Goal: Information Seeking & Learning: Learn about a topic

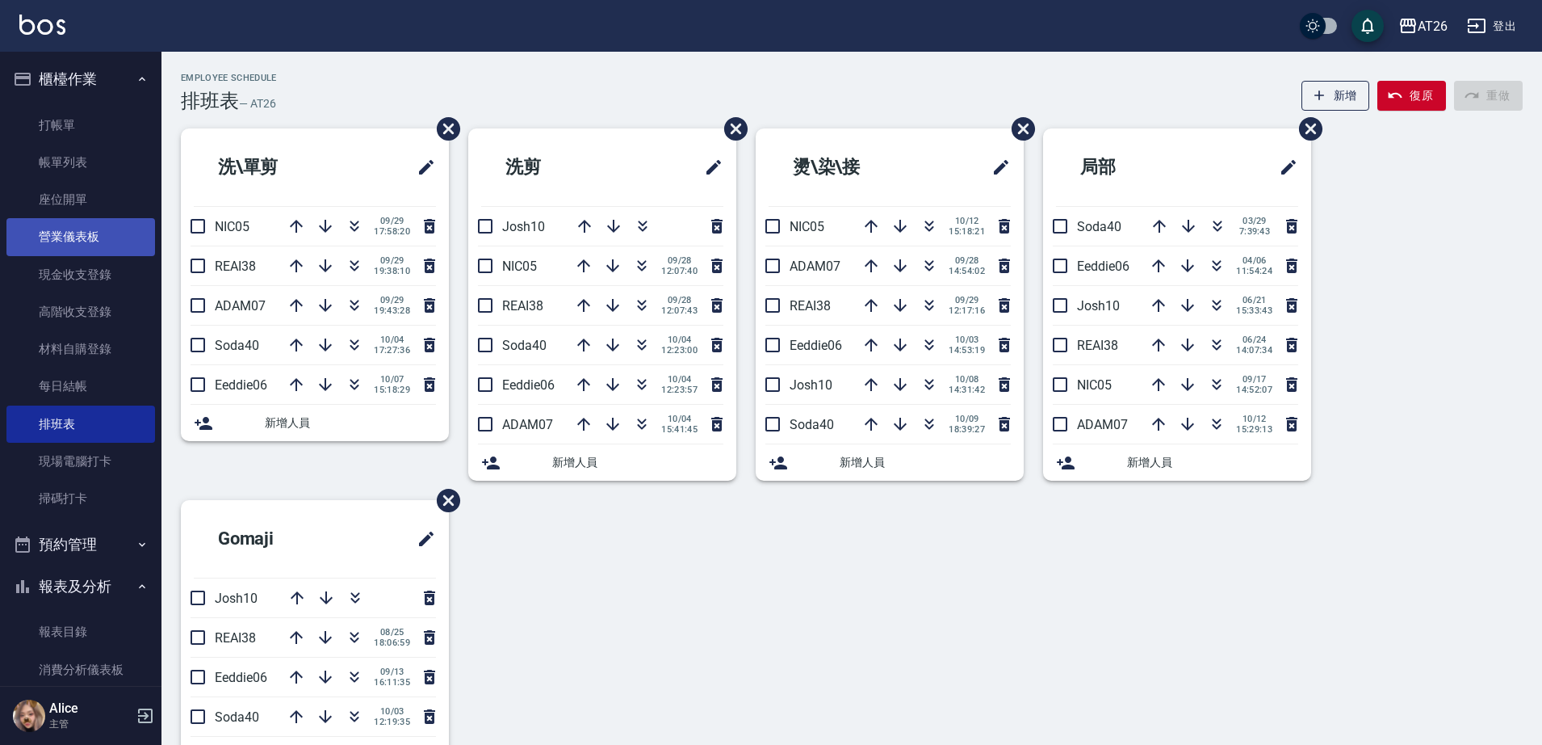
click at [102, 233] on link "營業儀表板" at bounding box center [80, 236] width 149 height 37
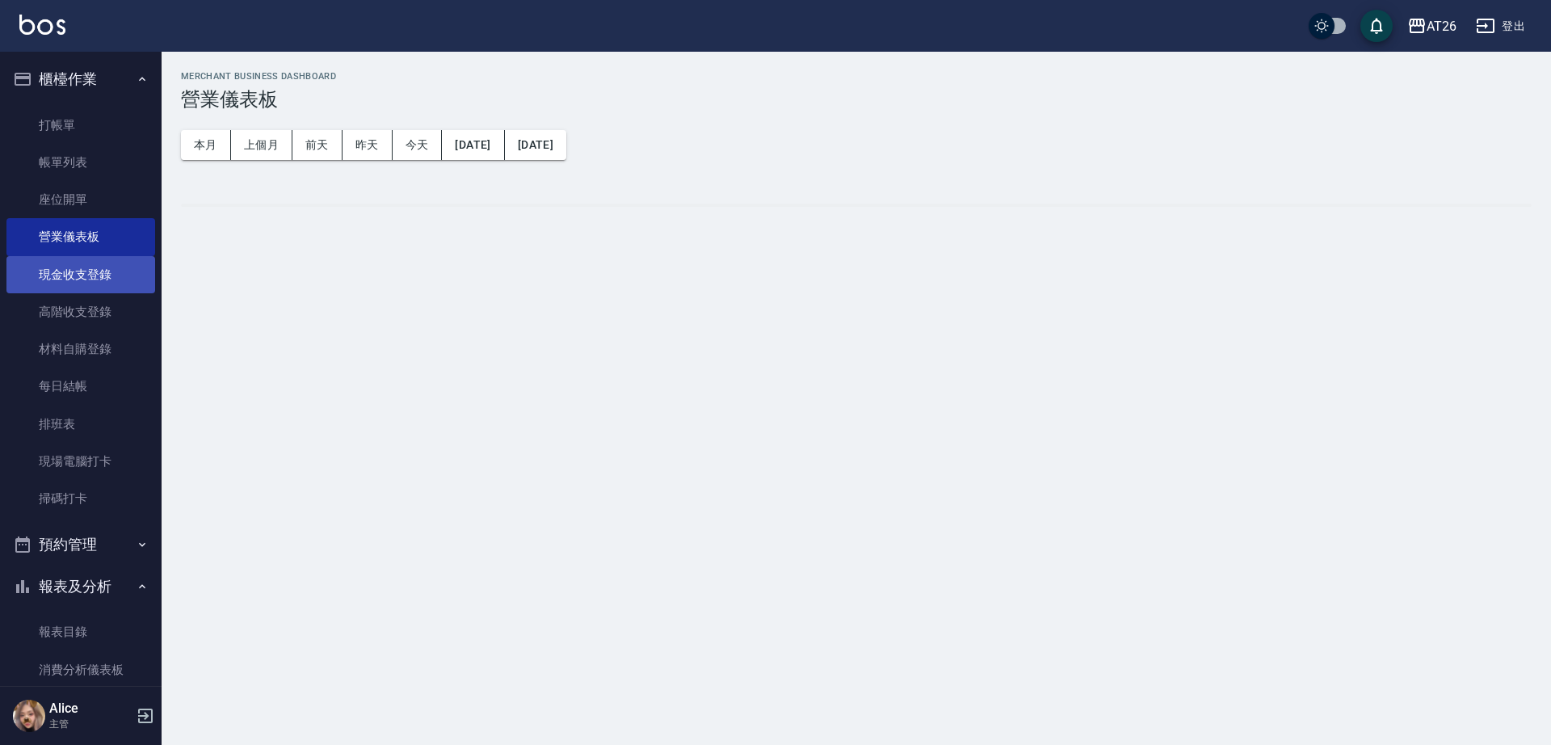
click at [101, 275] on link "現金收支登錄" at bounding box center [80, 274] width 149 height 37
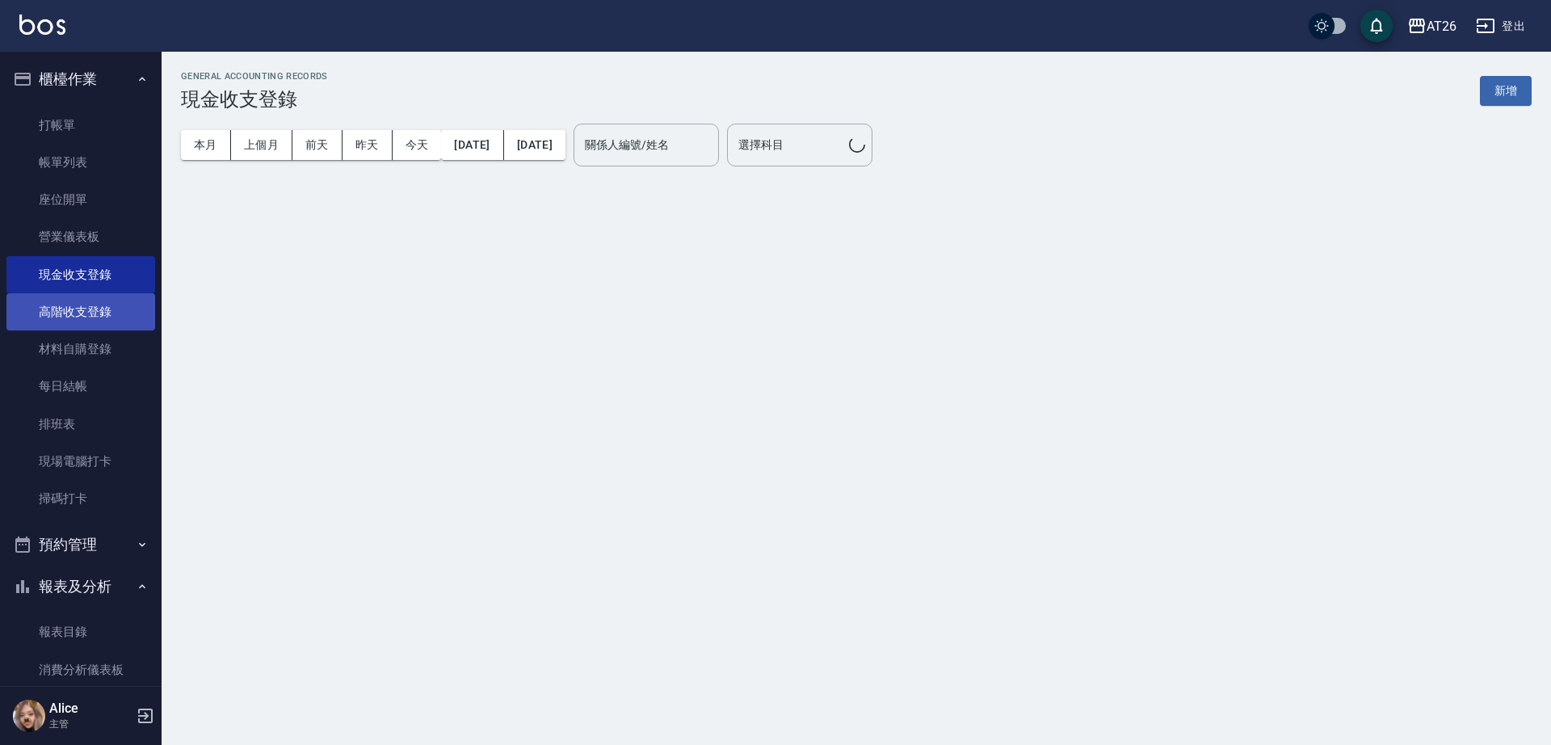
drag, startPoint x: 99, startPoint y: 310, endPoint x: 90, endPoint y: 363, distance: 53.2
click at [99, 311] on link "高階收支登錄" at bounding box center [80, 311] width 149 height 37
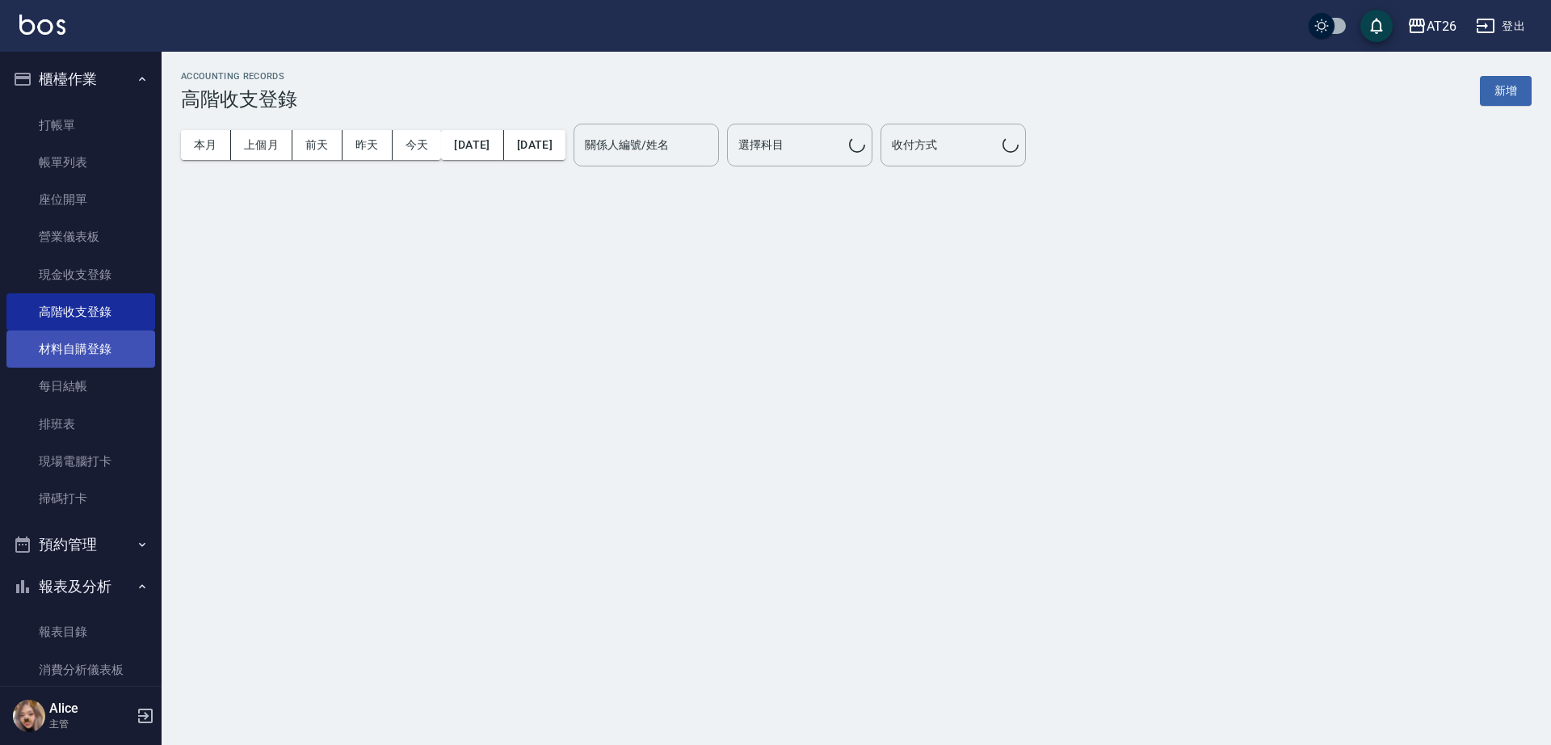
click at [90, 363] on link "材料自購登錄" at bounding box center [80, 348] width 149 height 37
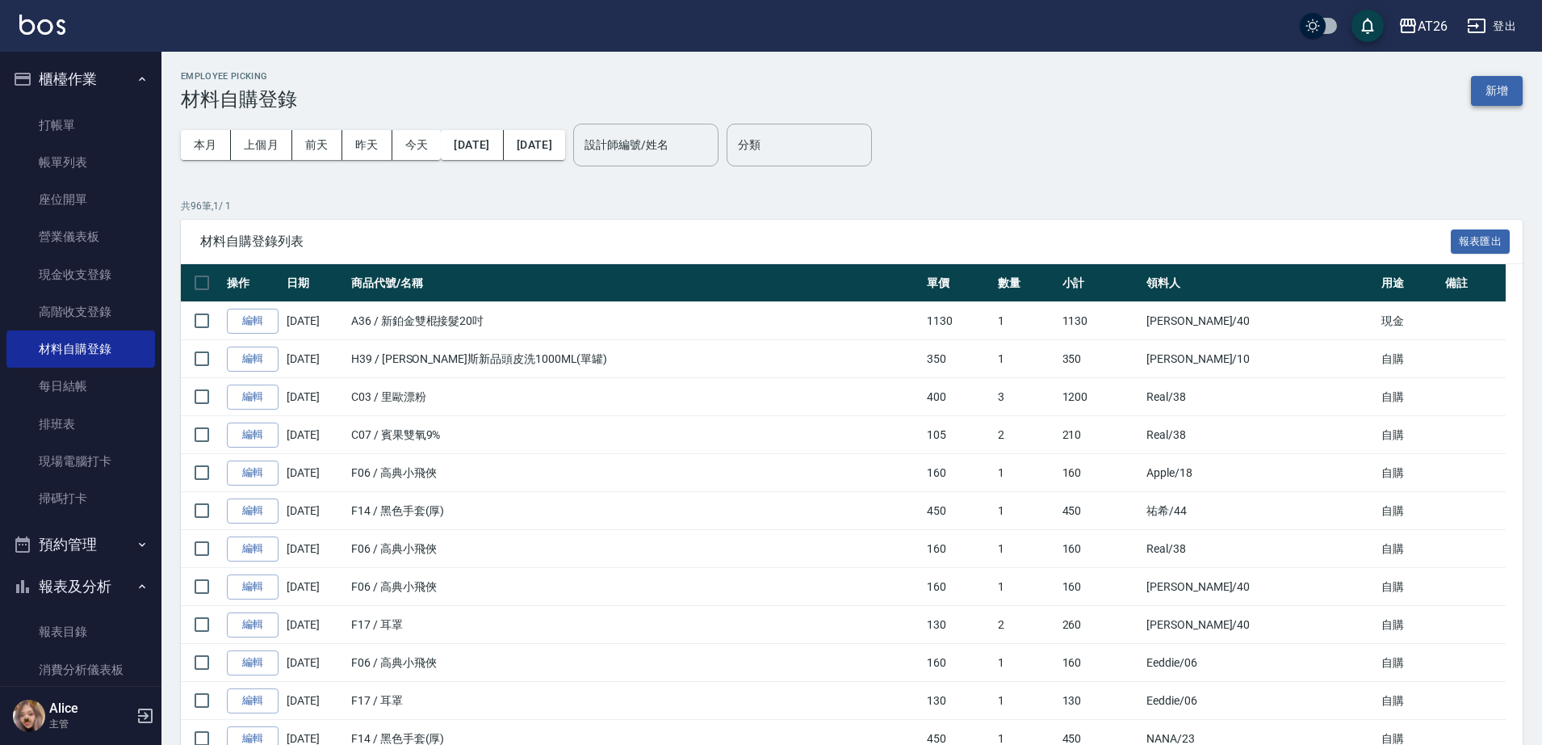
click at [1515, 85] on button "新增" at bounding box center [1497, 91] width 52 height 30
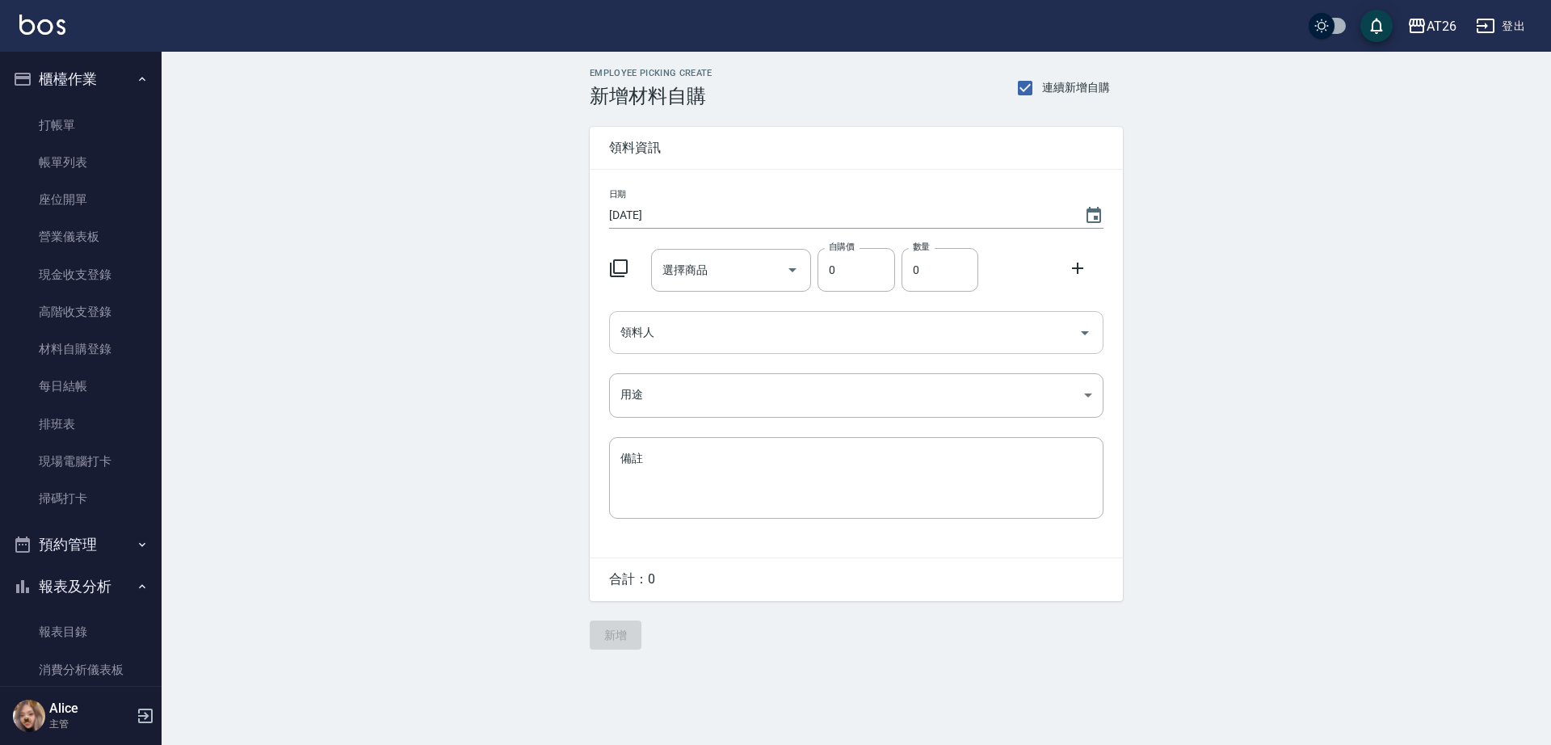
click at [1060, 328] on keeper-lock "Open Keeper Popup" at bounding box center [1058, 332] width 19 height 19
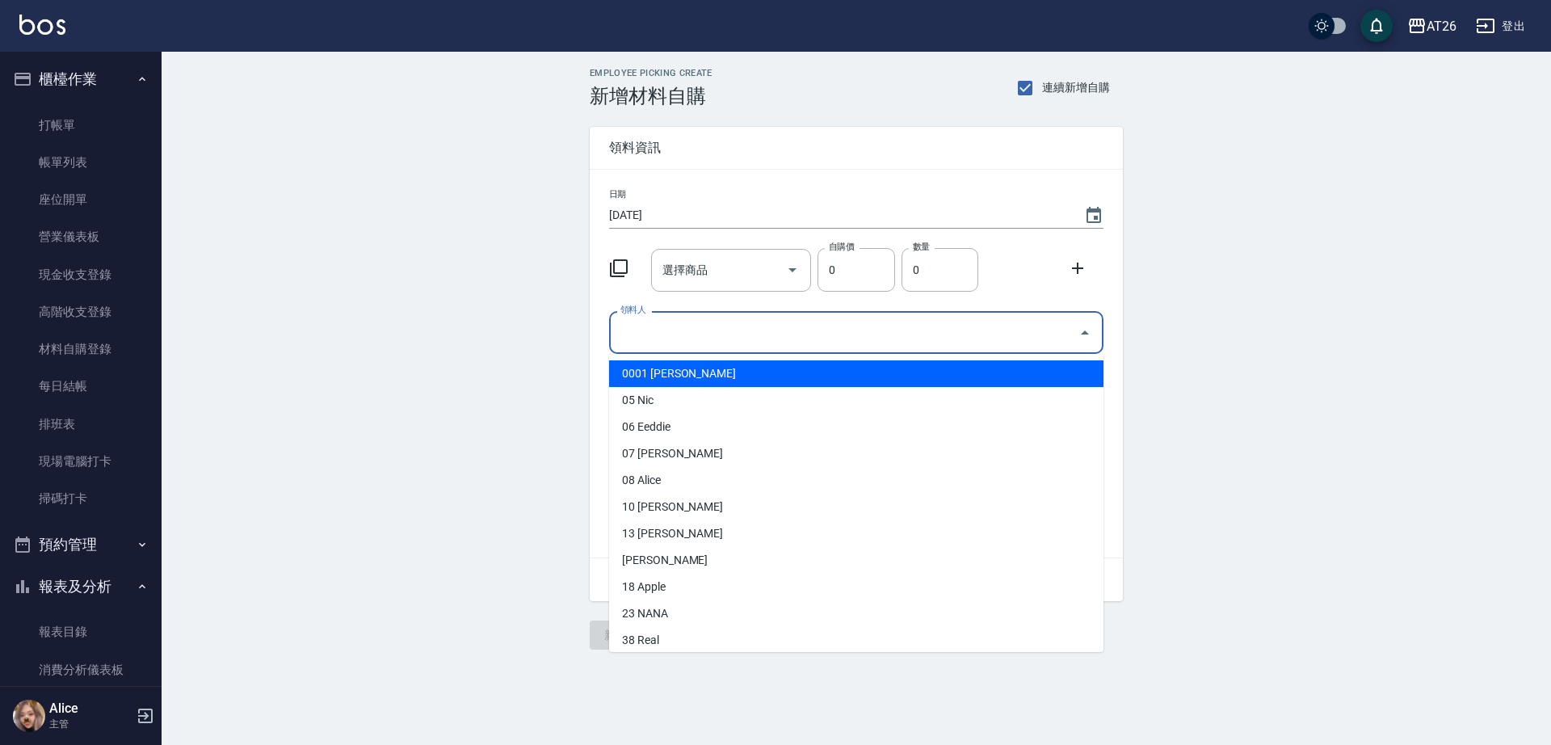
click at [951, 335] on input "領料人" at bounding box center [843, 332] width 455 height 28
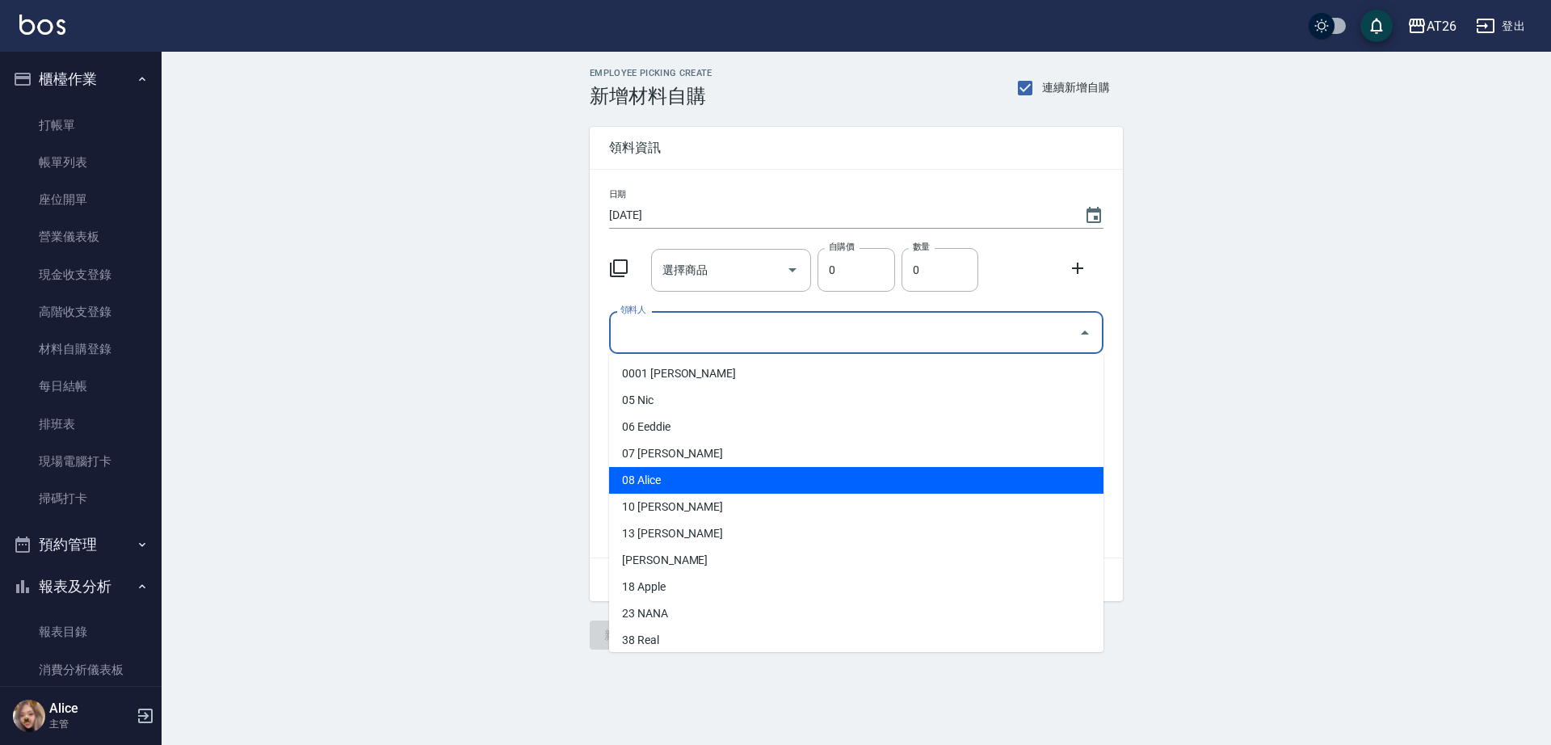
click at [679, 487] on li "08 Alice" at bounding box center [856, 480] width 494 height 27
type input "Alice"
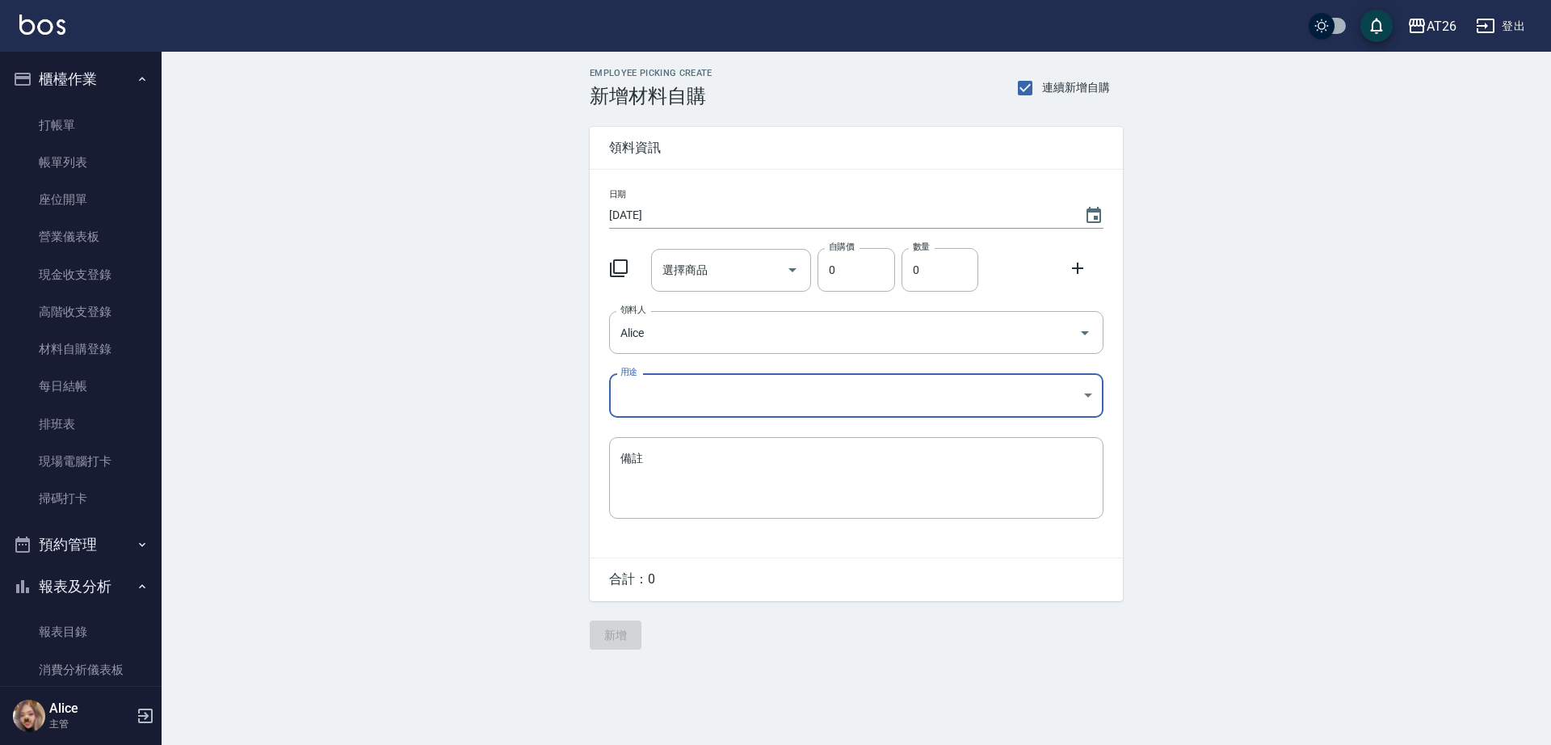
click at [1022, 388] on body "AT26 登出 櫃檯作業 打帳單 帳單列表 座位開單 營業儀表板 現金收支登錄 高階收支登錄 材料自購登錄 每日結帳 排班表 現場電腦打卡 掃碼打卡 預約管理…" at bounding box center [775, 372] width 1551 height 745
click at [642, 489] on li "耗材" at bounding box center [856, 490] width 494 height 27
type input "耗材"
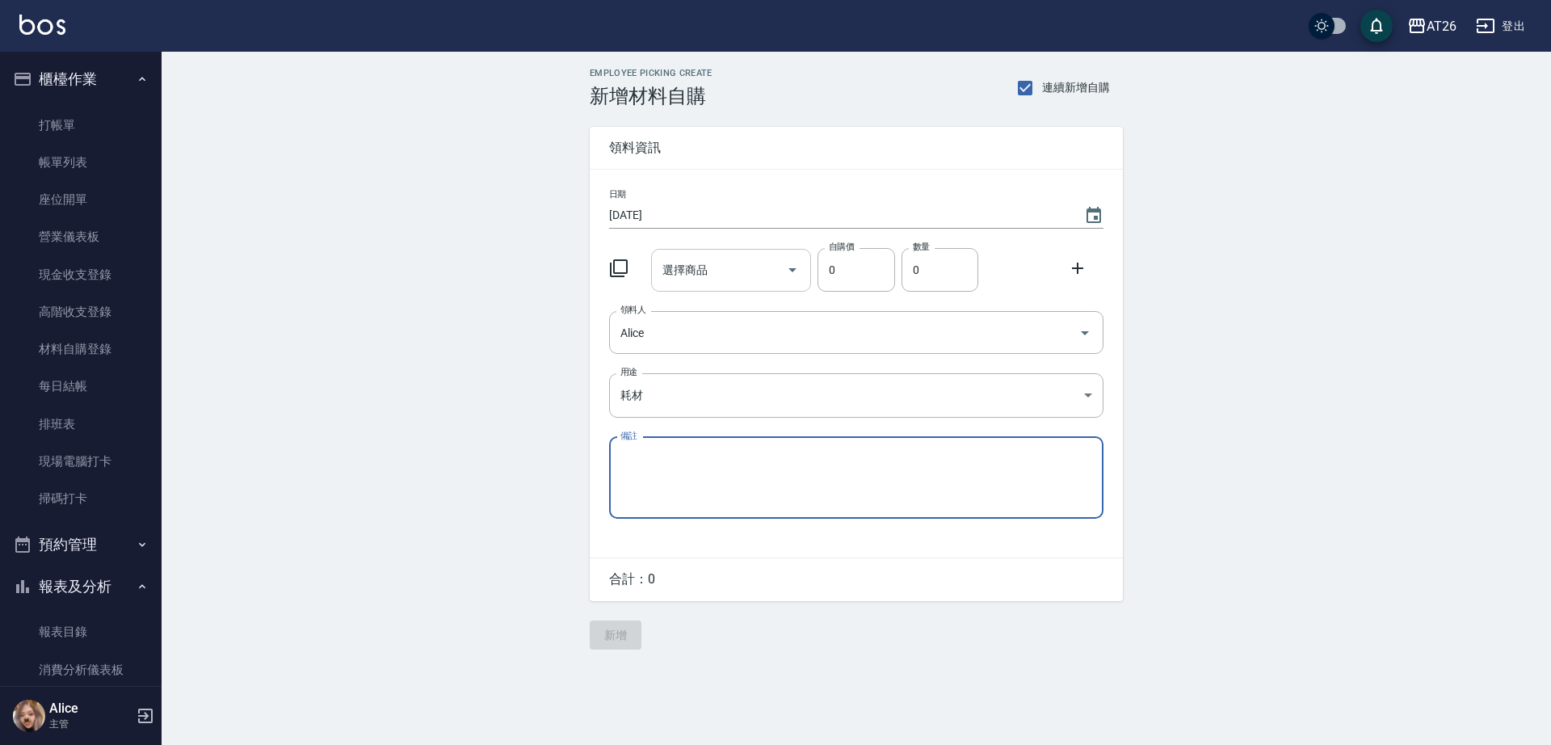
click at [707, 283] on div "選擇商品" at bounding box center [731, 270] width 161 height 43
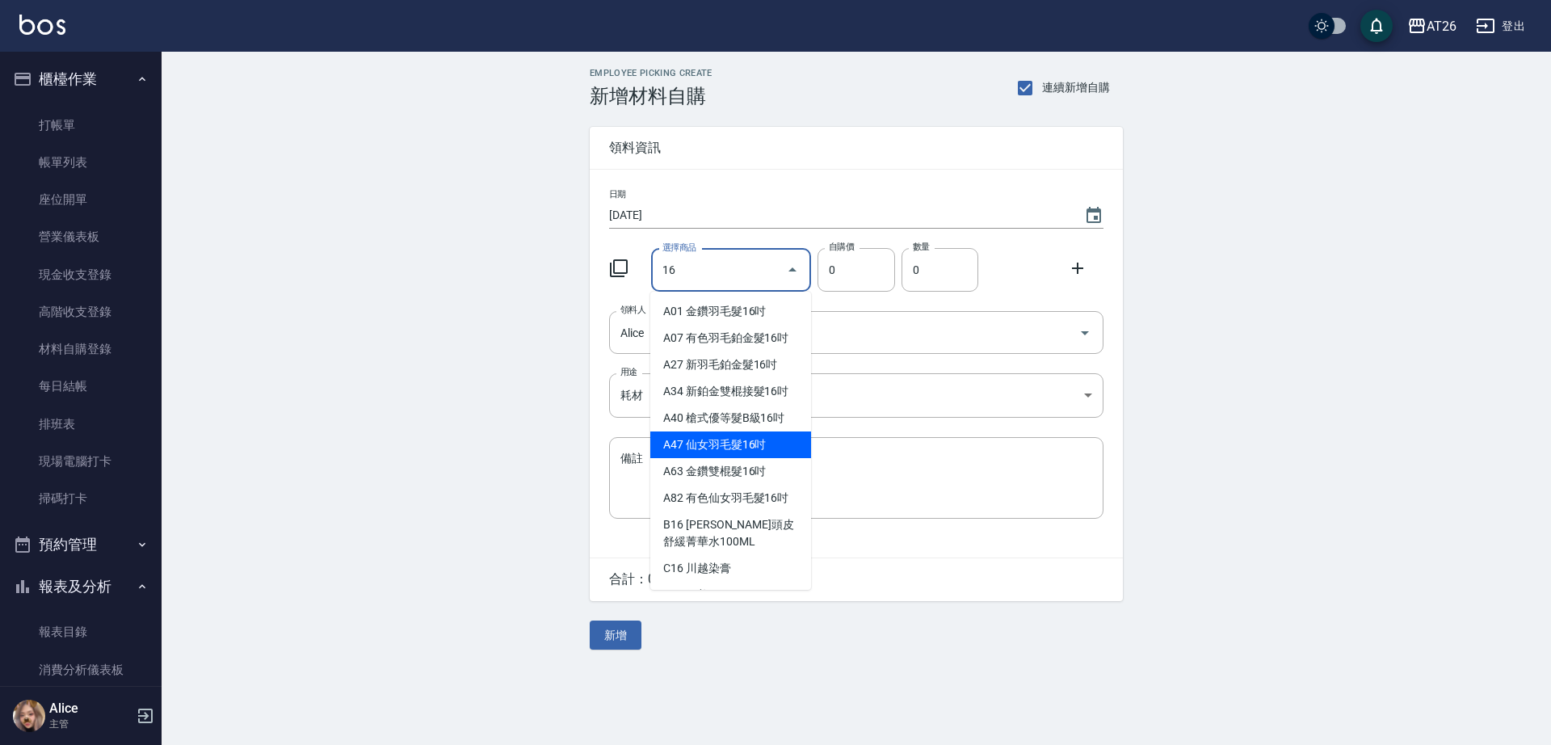
type input "仙女羽毛髮16吋"
type input "2180"
type input "1"
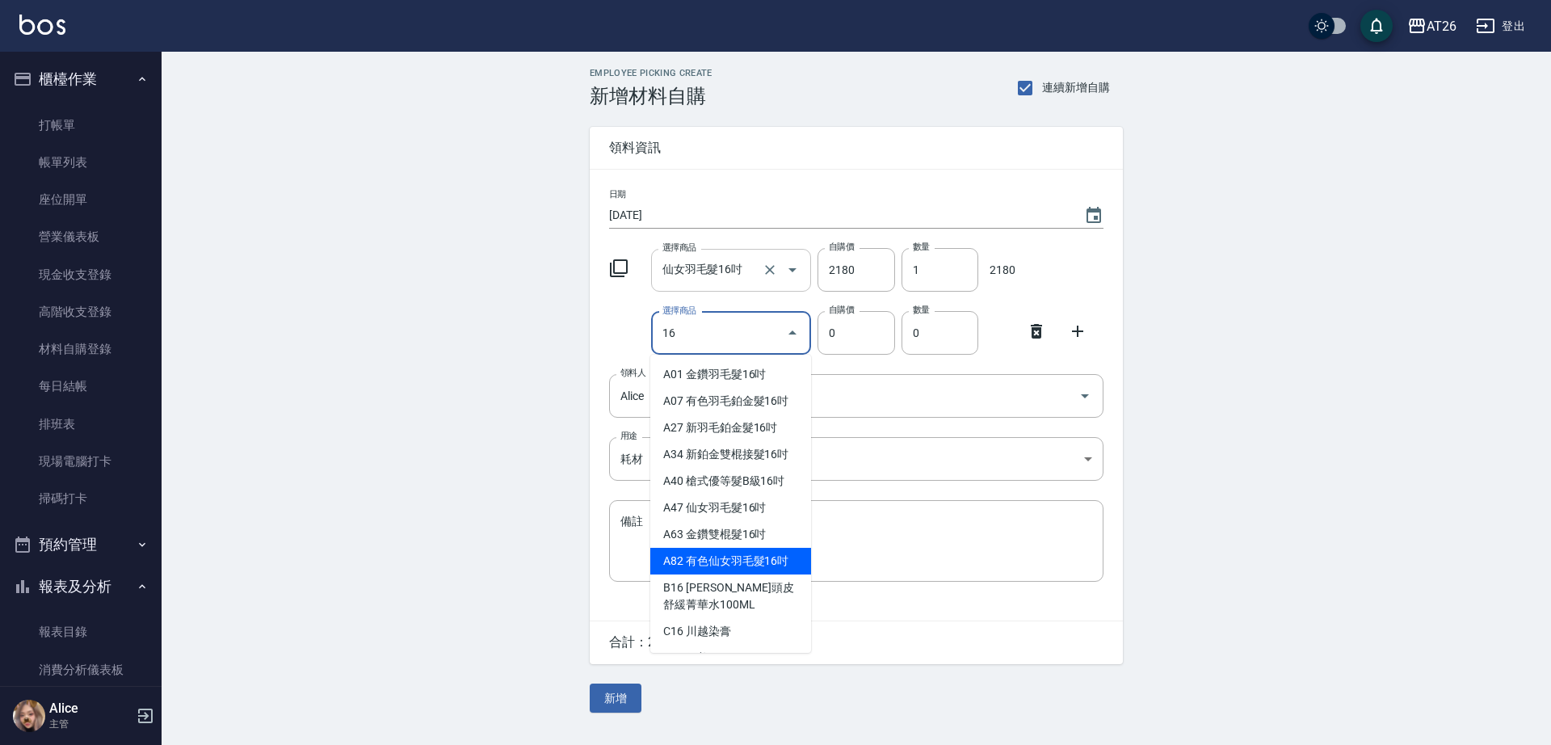
type input "16"
type input "2380"
type input "有色仙女羽毛髮16吋"
type input "1"
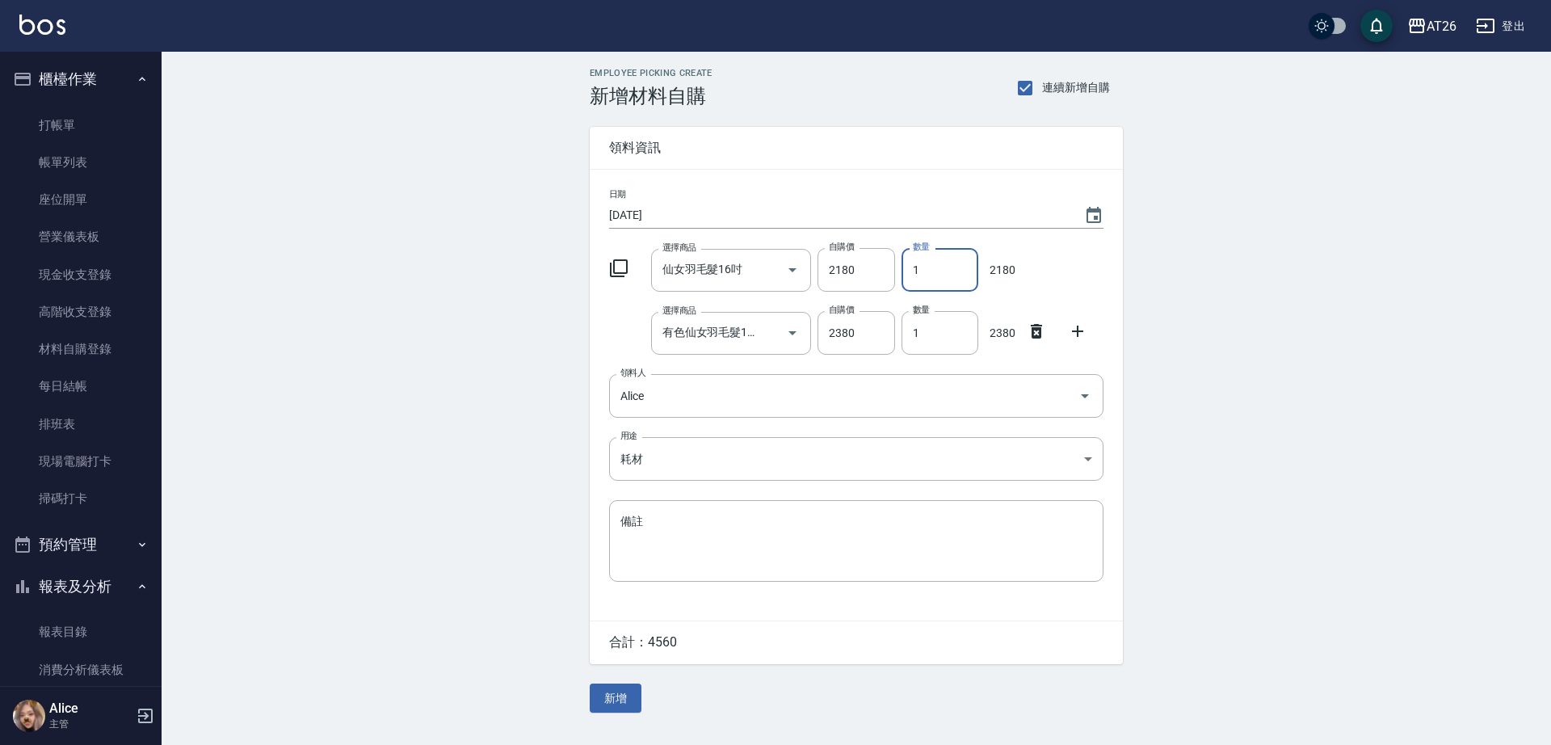
drag, startPoint x: 922, startPoint y: 276, endPoint x: 903, endPoint y: 275, distance: 19.4
click at [909, 276] on input "1" at bounding box center [939, 270] width 77 height 44
type input "2"
click at [620, 686] on button "新增" at bounding box center [616, 698] width 52 height 30
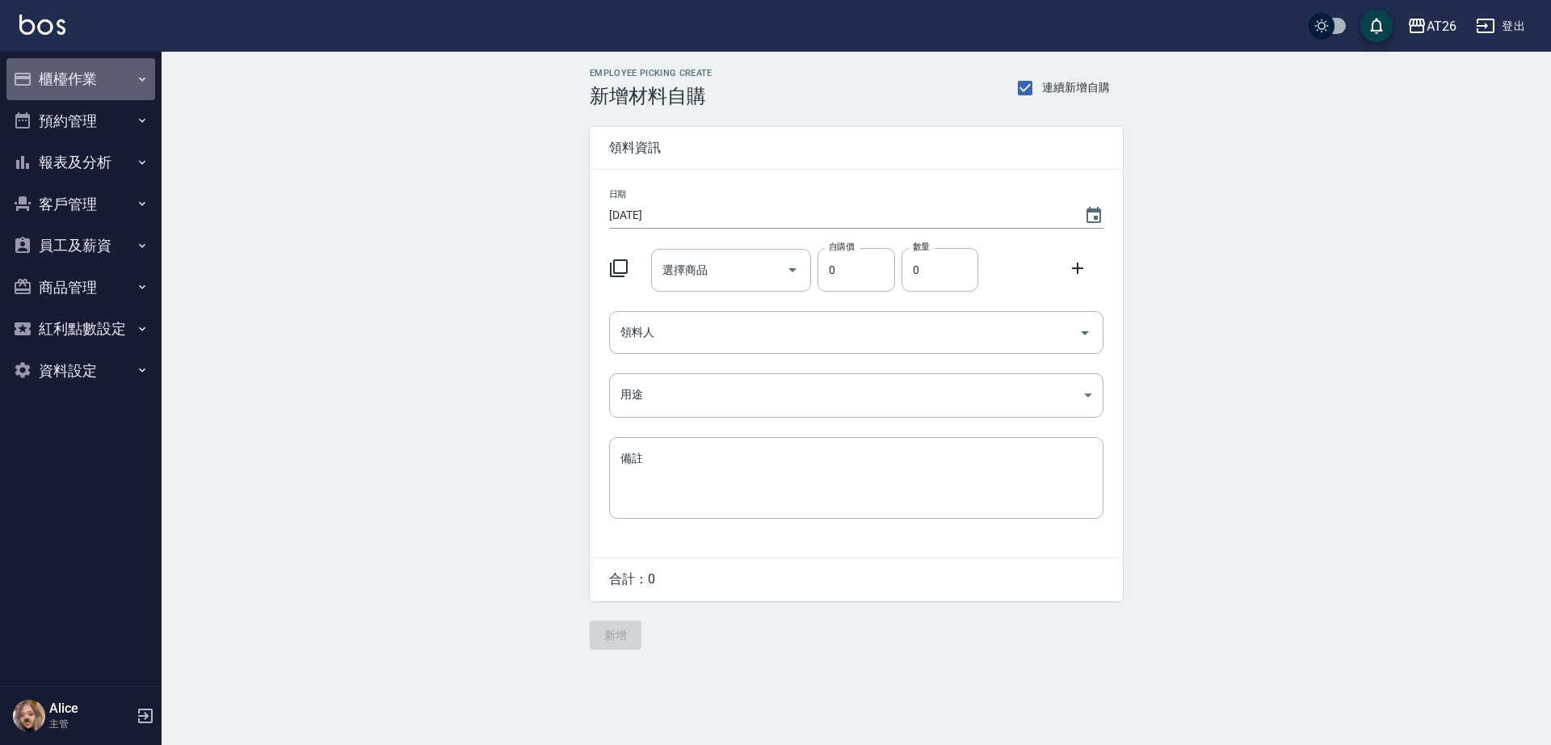
click at [86, 88] on button "櫃檯作業" at bounding box center [80, 79] width 149 height 42
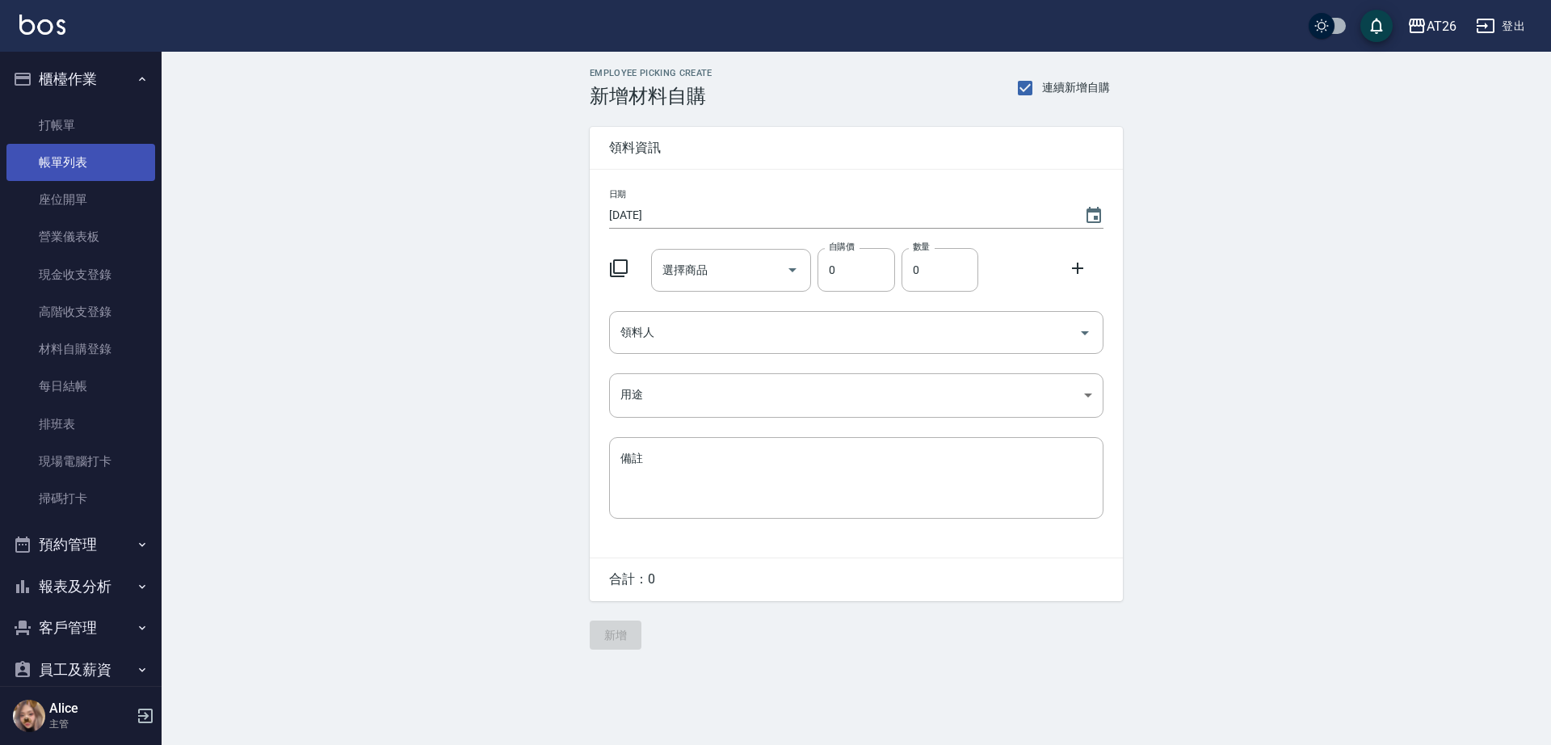
click at [122, 175] on link "帳單列表" at bounding box center [80, 162] width 149 height 37
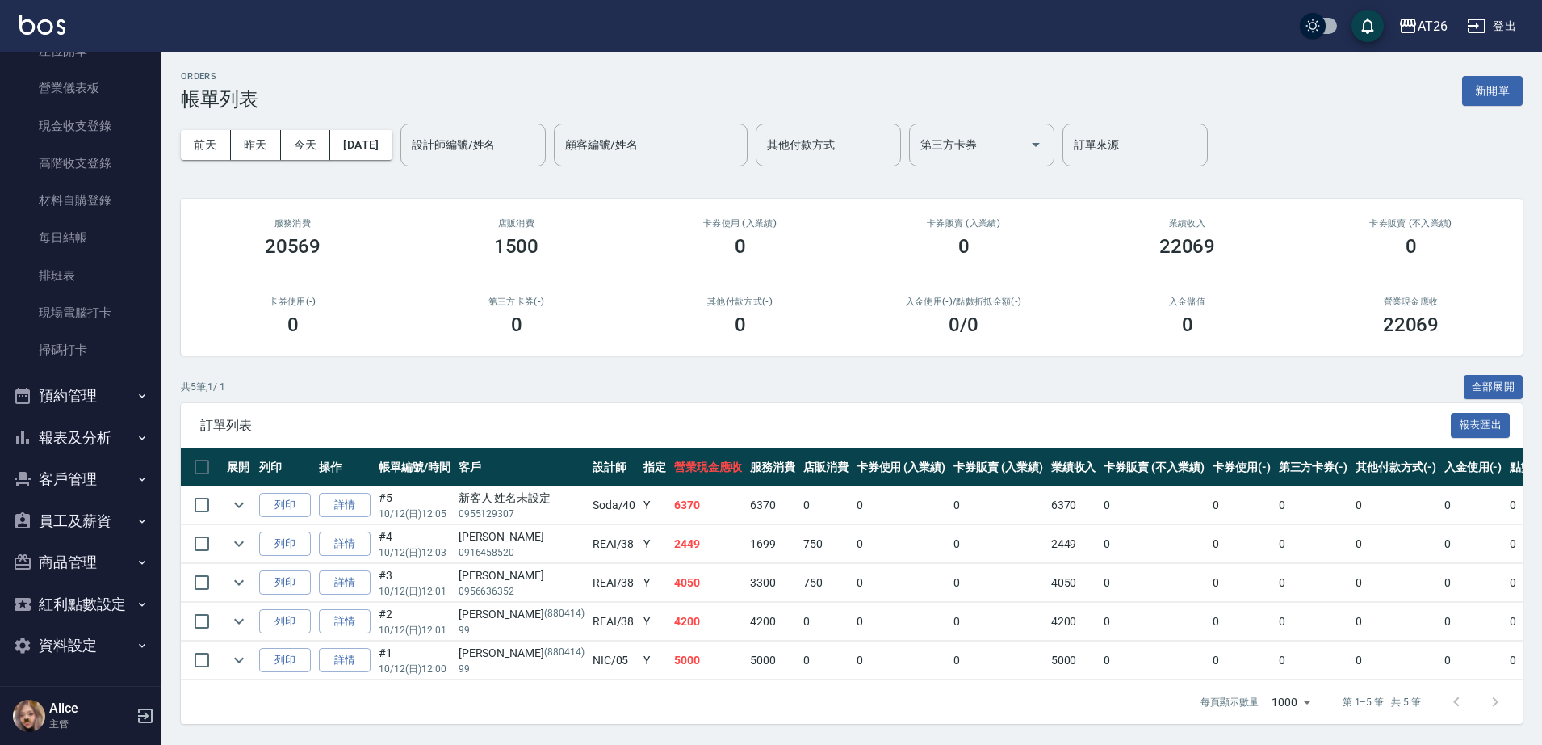
scroll to position [14, 0]
click at [111, 475] on button "客戶管理" at bounding box center [80, 479] width 149 height 42
drag, startPoint x: 113, startPoint y: 466, endPoint x: 112, endPoint y: 443, distance: 22.6
click at [113, 465] on button "客戶管理" at bounding box center [80, 479] width 149 height 42
click at [112, 441] on button "報表及分析" at bounding box center [80, 438] width 149 height 42
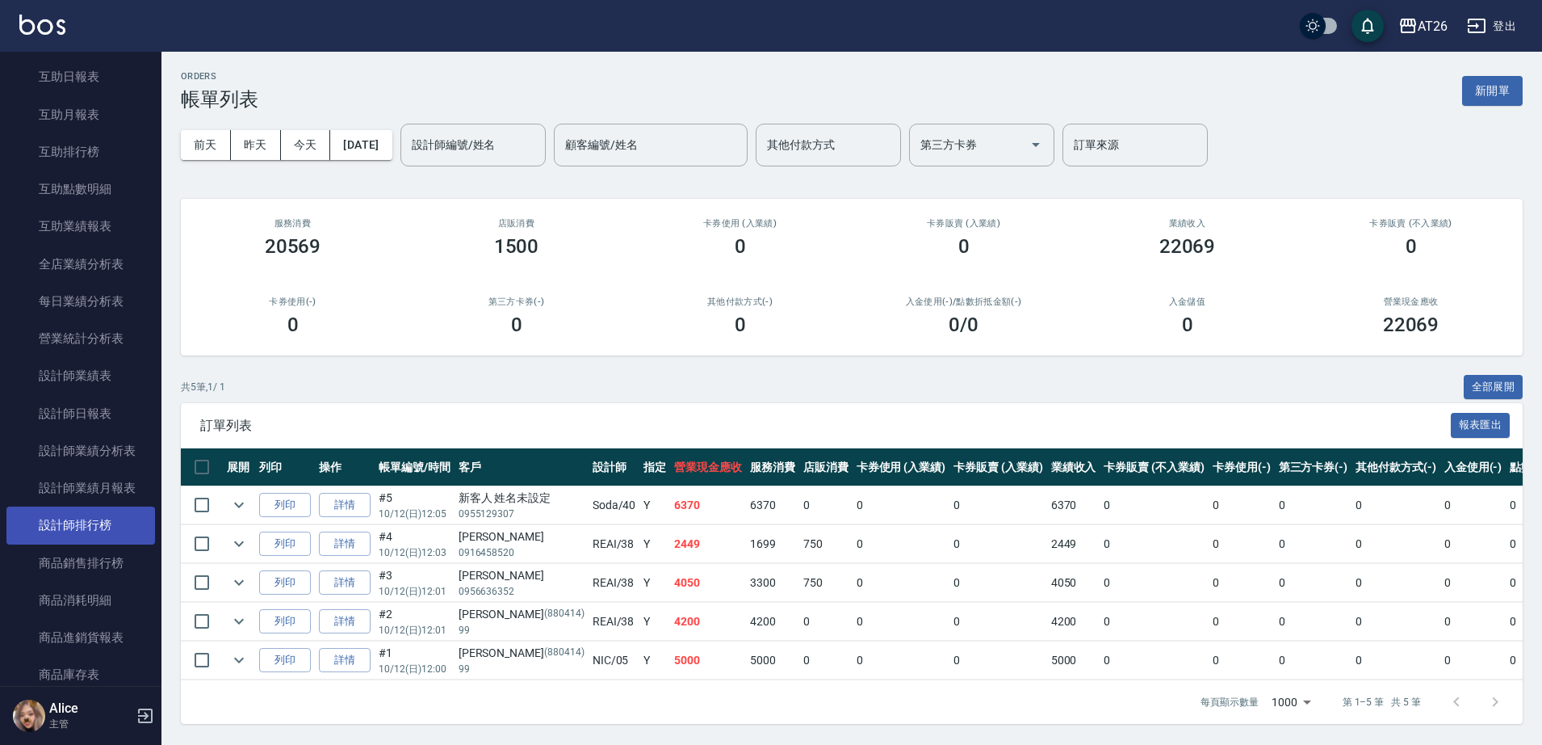
scroll to position [754, 0]
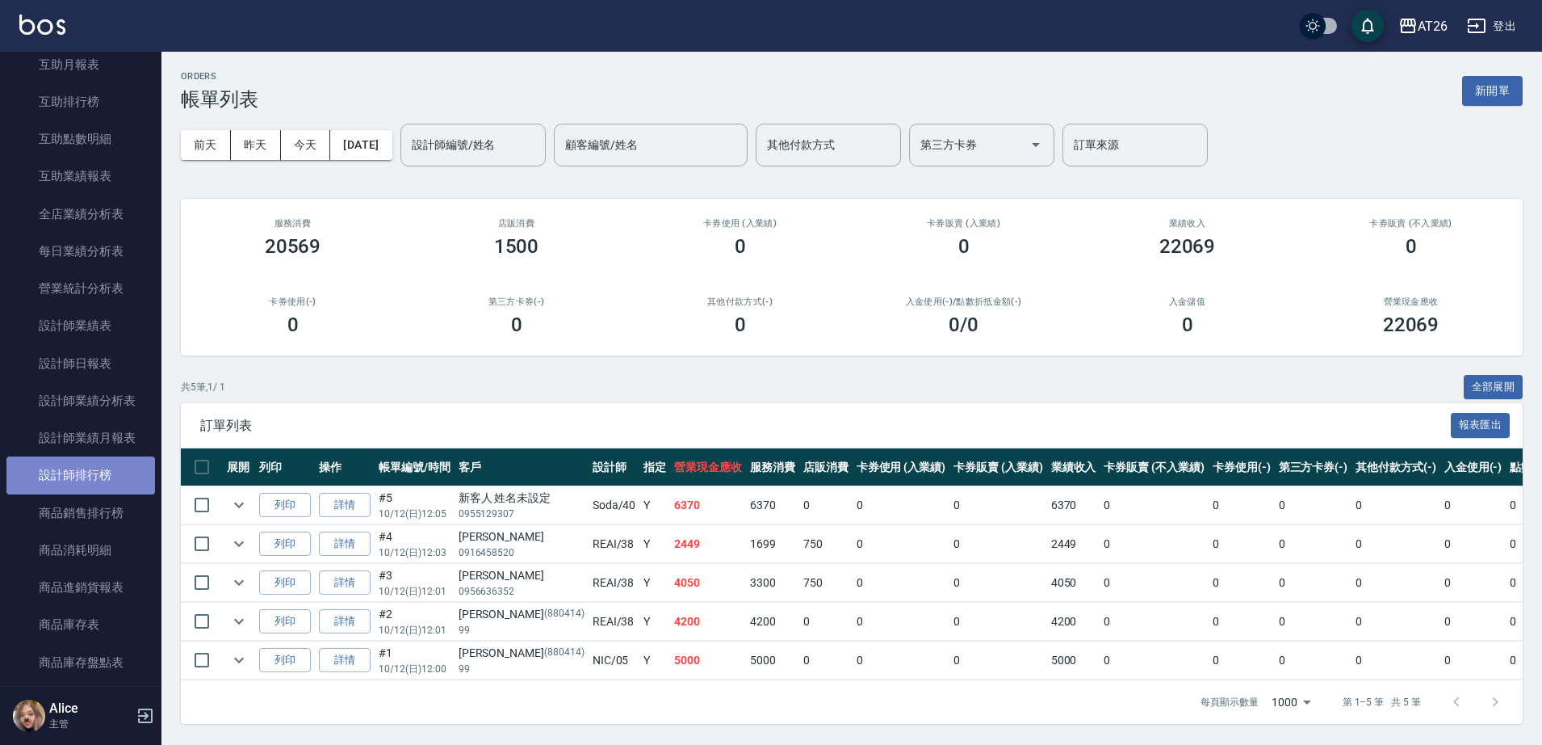
click at [121, 460] on link "設計師排行榜" at bounding box center [80, 474] width 149 height 37
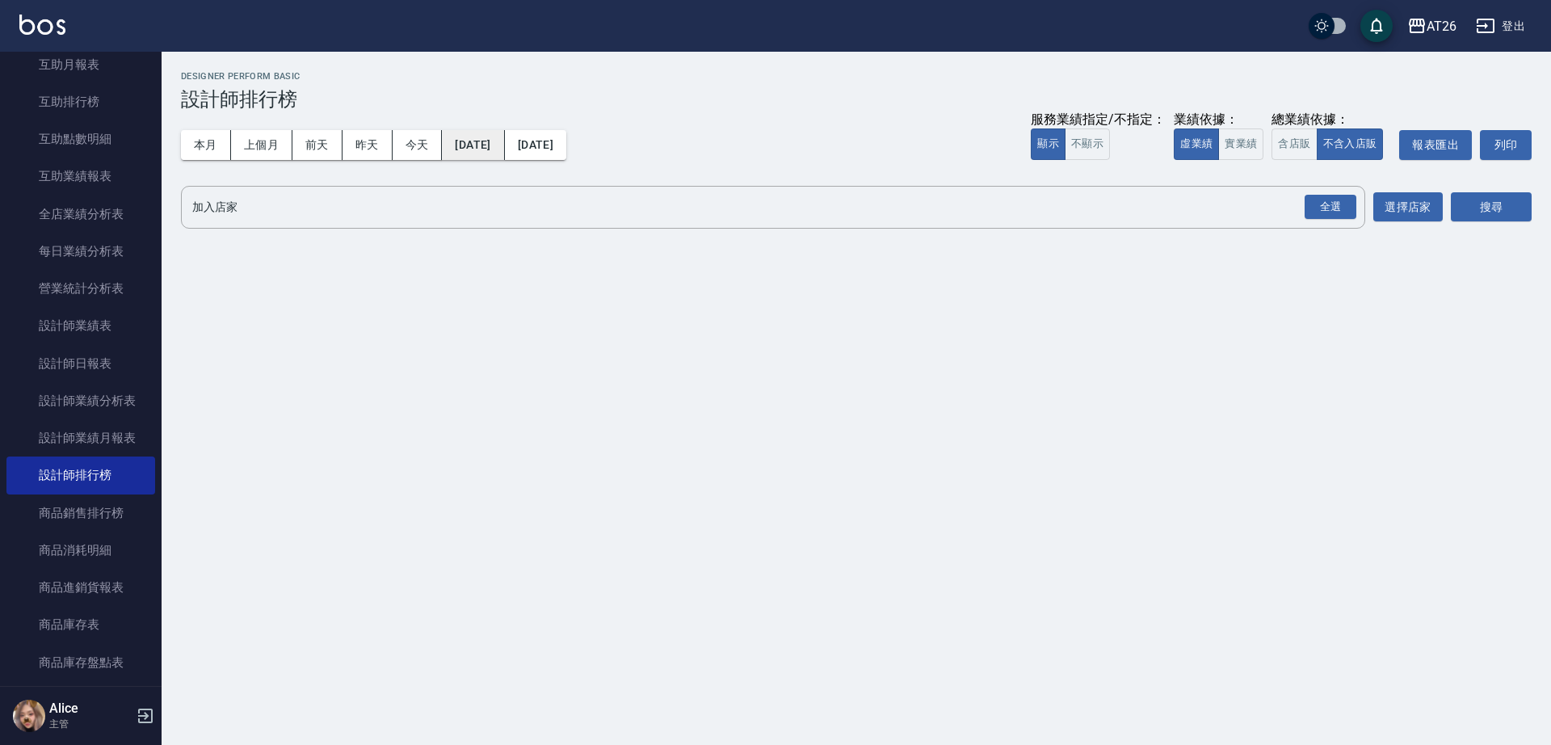
click at [460, 148] on button "[DATE]" at bounding box center [473, 145] width 62 height 30
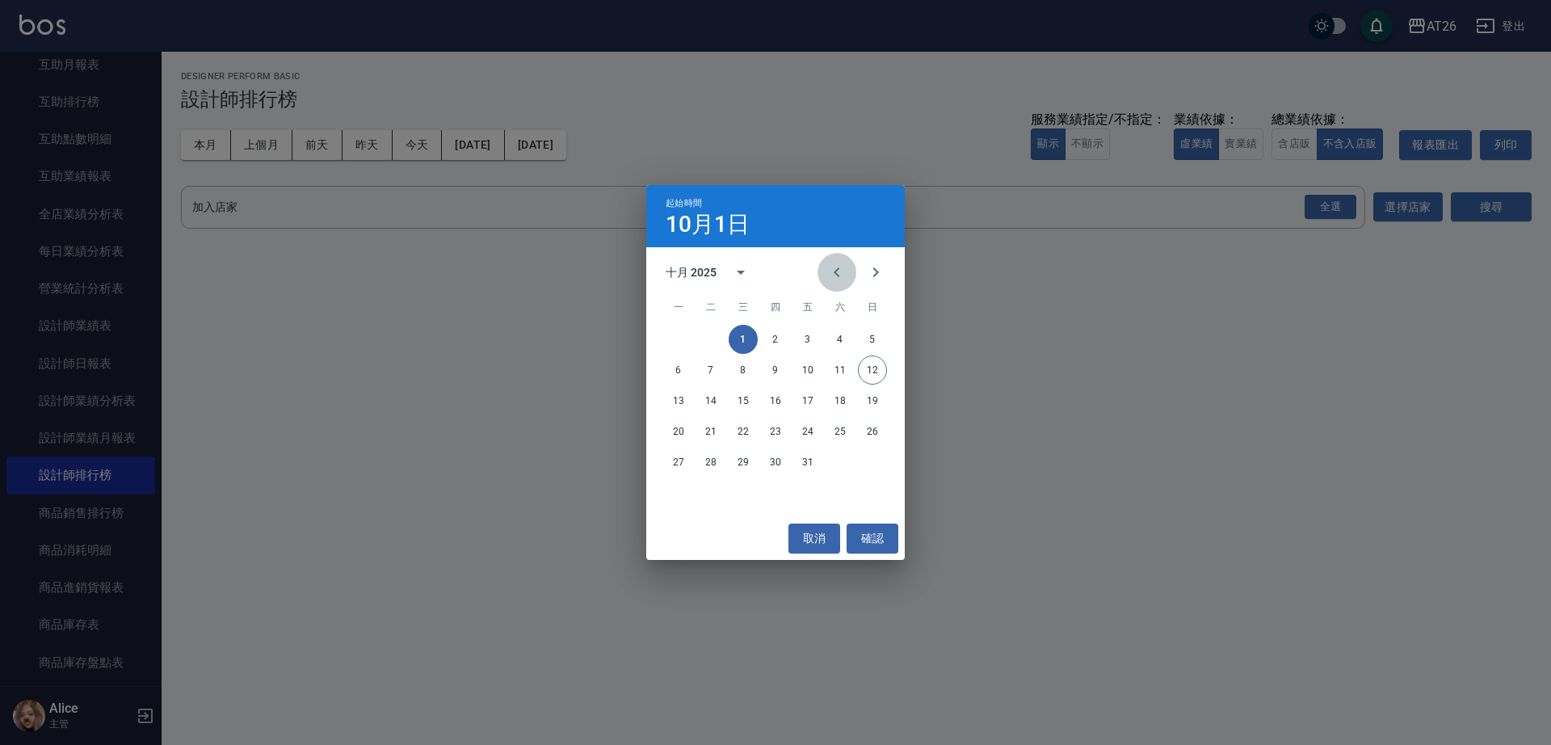
click at [841, 267] on icon "Previous month" at bounding box center [836, 271] width 19 height 19
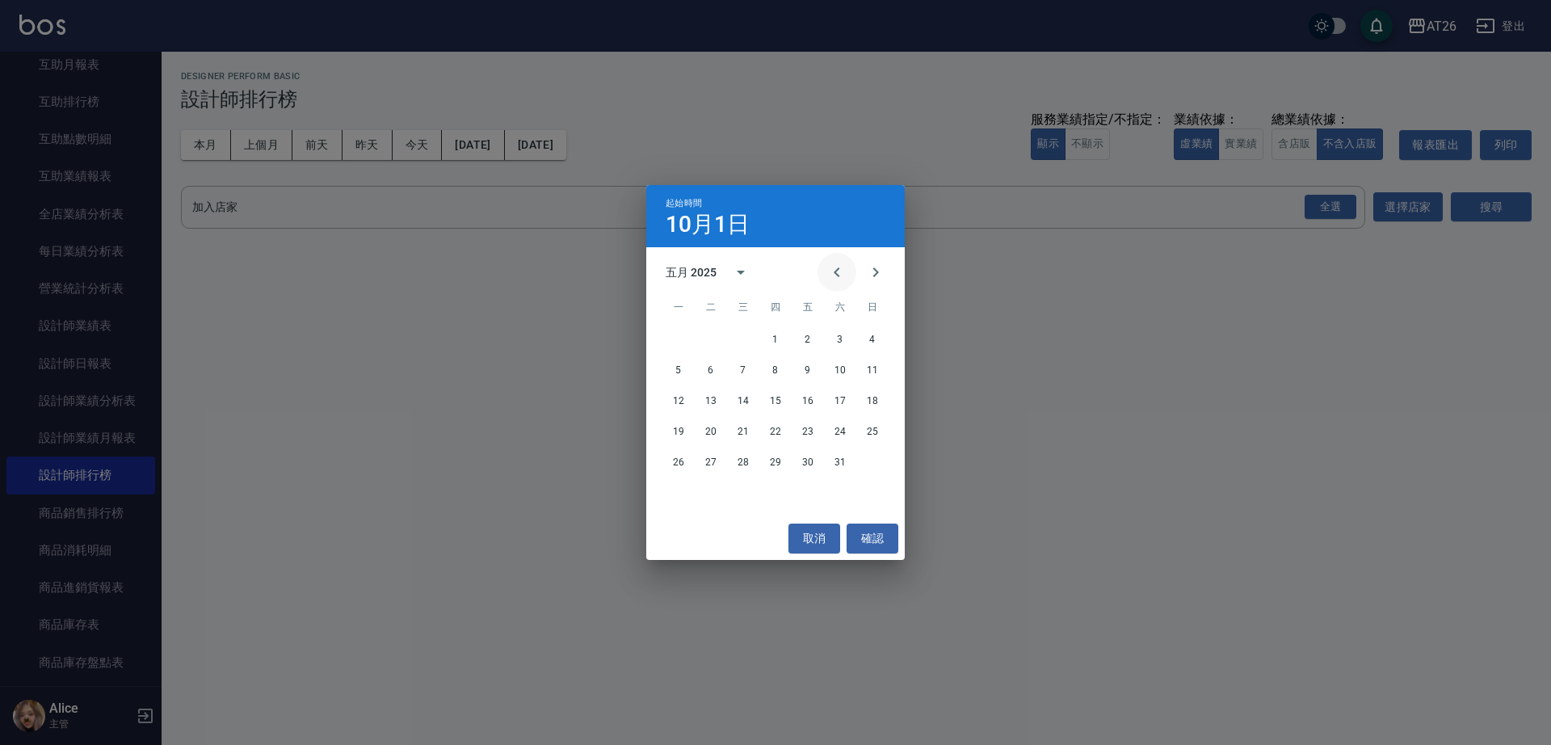
click at [841, 267] on icon "Previous month" at bounding box center [836, 271] width 19 height 19
click at [818, 271] on button "Previous month" at bounding box center [836, 272] width 39 height 39
click at [738, 338] on button "1" at bounding box center [742, 339] width 29 height 29
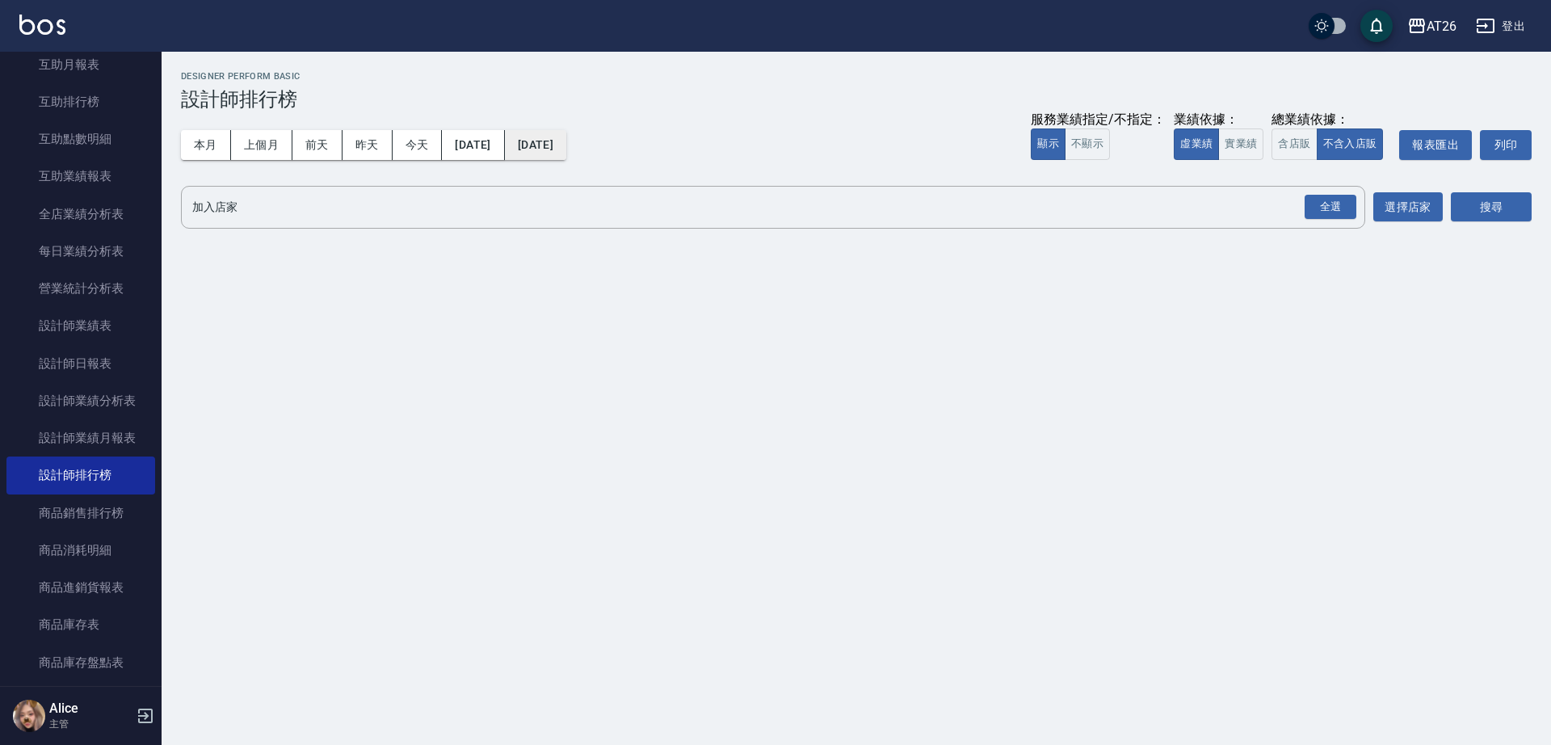
click at [566, 153] on button "[DATE]" at bounding box center [535, 145] width 61 height 30
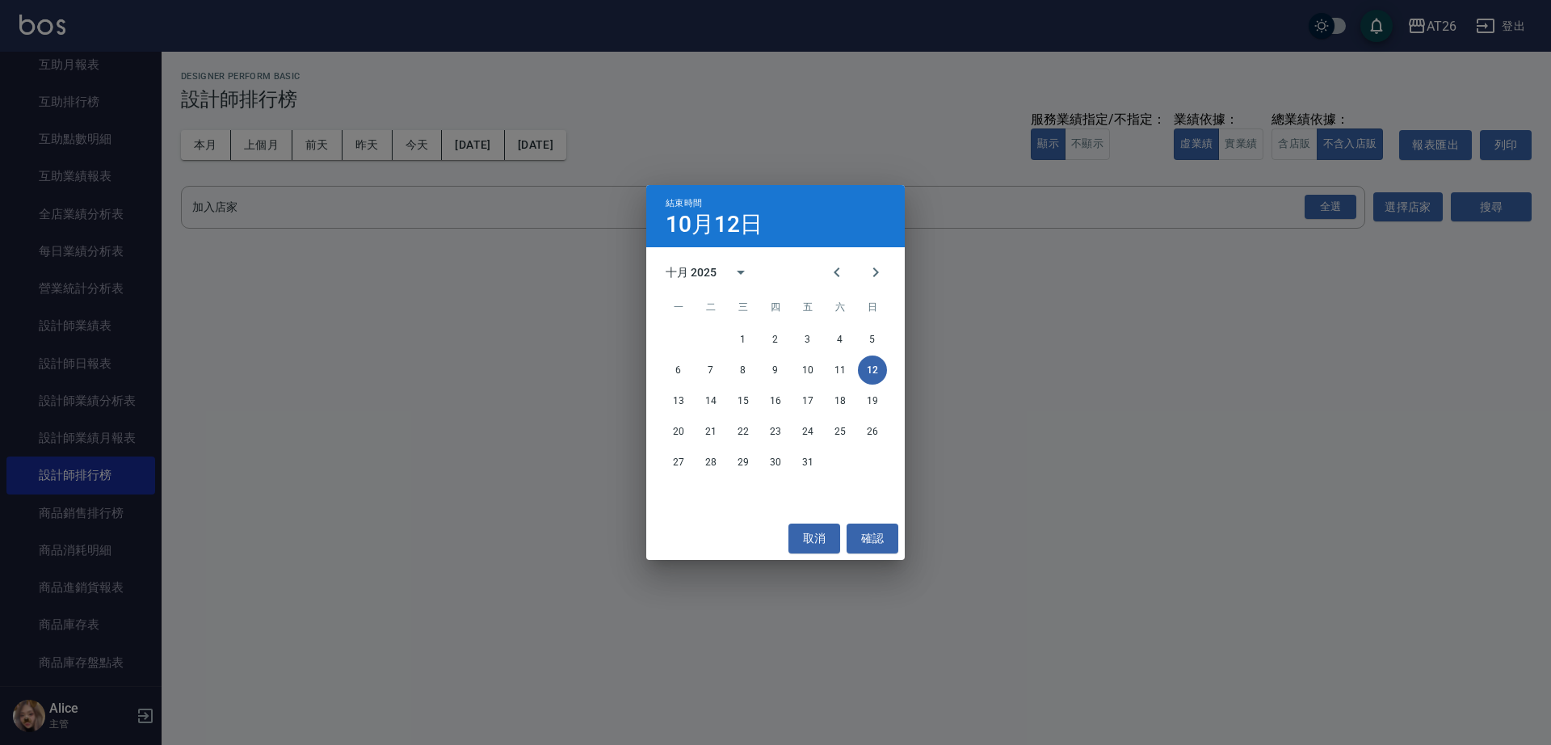
click at [939, 214] on div "結束時間 10月12日 十月 2025 一 二 三 四 五 六 日 1 2 3 4 5 6 7 8 9 10 11 12 13 14 15 16 17 18 …" at bounding box center [775, 372] width 1551 height 745
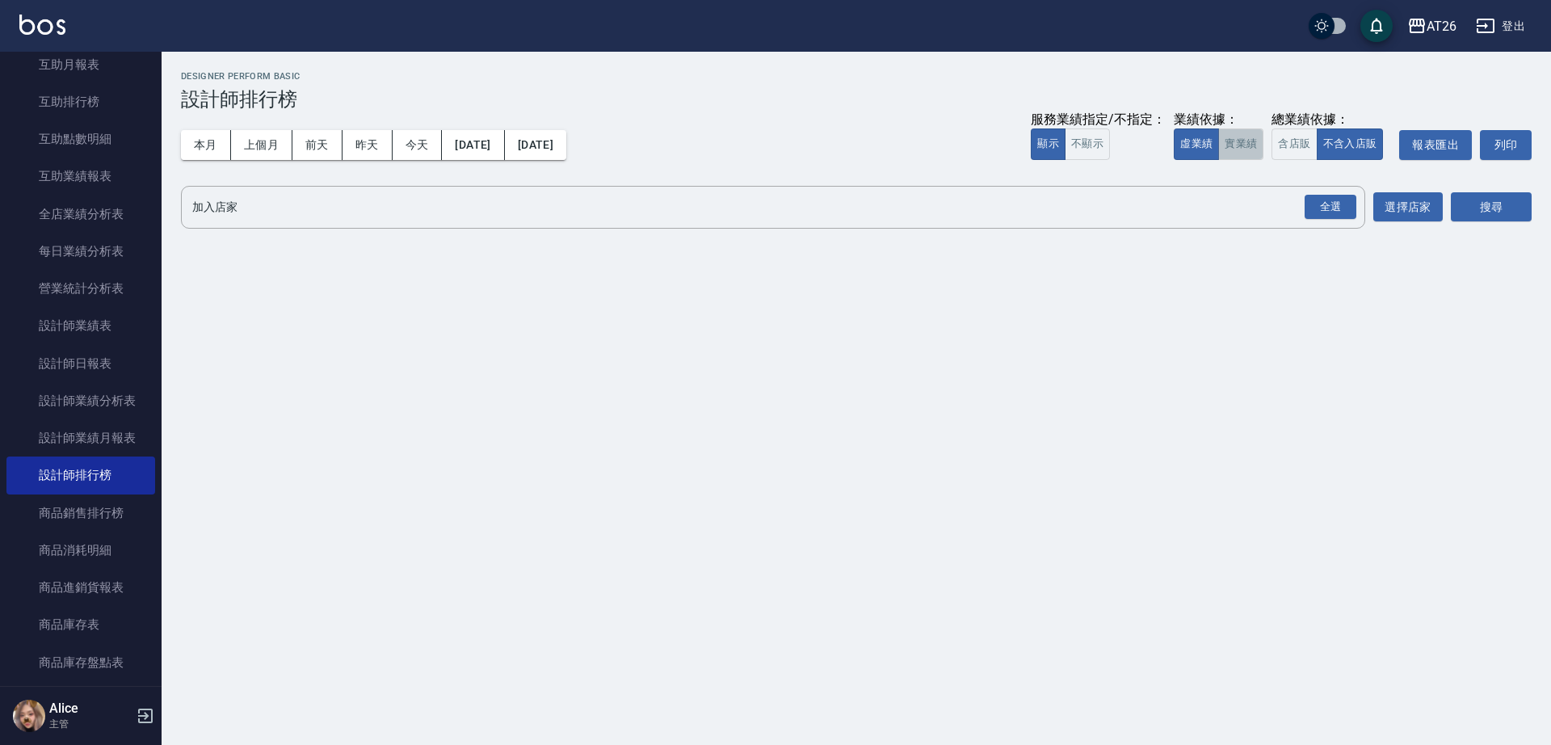
click at [1237, 147] on button "實業績" at bounding box center [1240, 143] width 45 height 31
click at [1314, 211] on div "全選" at bounding box center [1330, 207] width 52 height 25
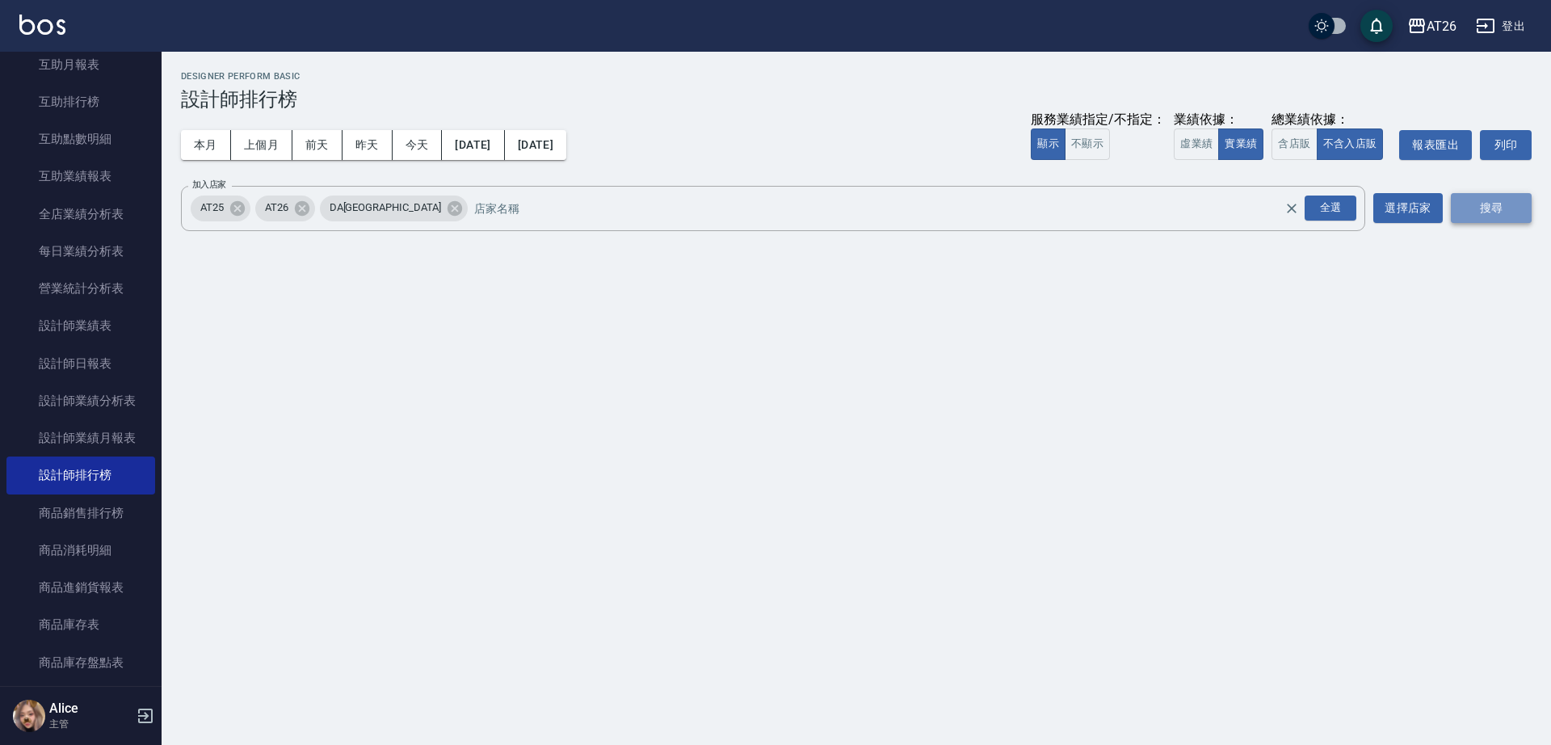
click at [1450, 204] on button "搜尋" at bounding box center [1490, 208] width 81 height 30
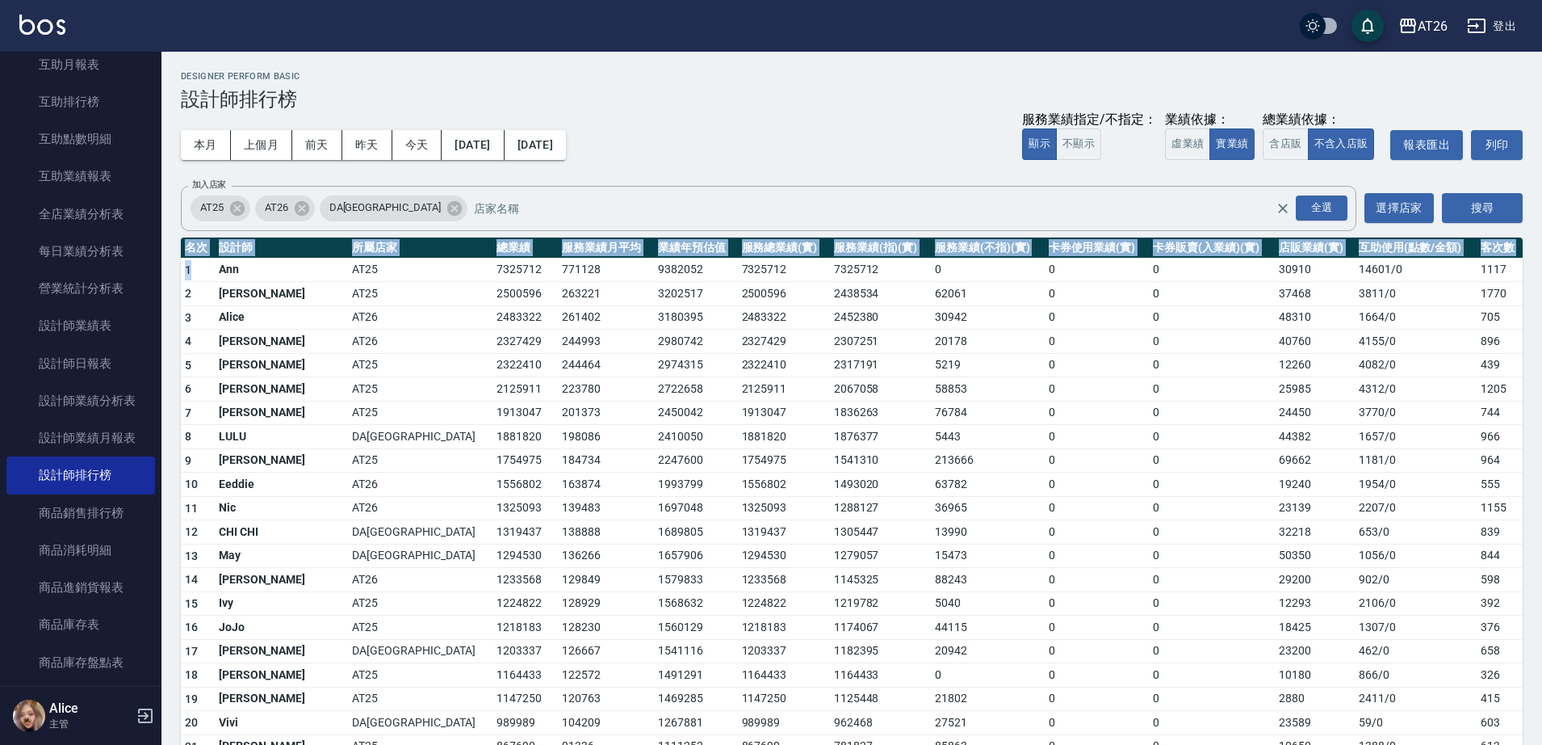
drag, startPoint x: 189, startPoint y: 267, endPoint x: 176, endPoint y: 287, distance: 24.7
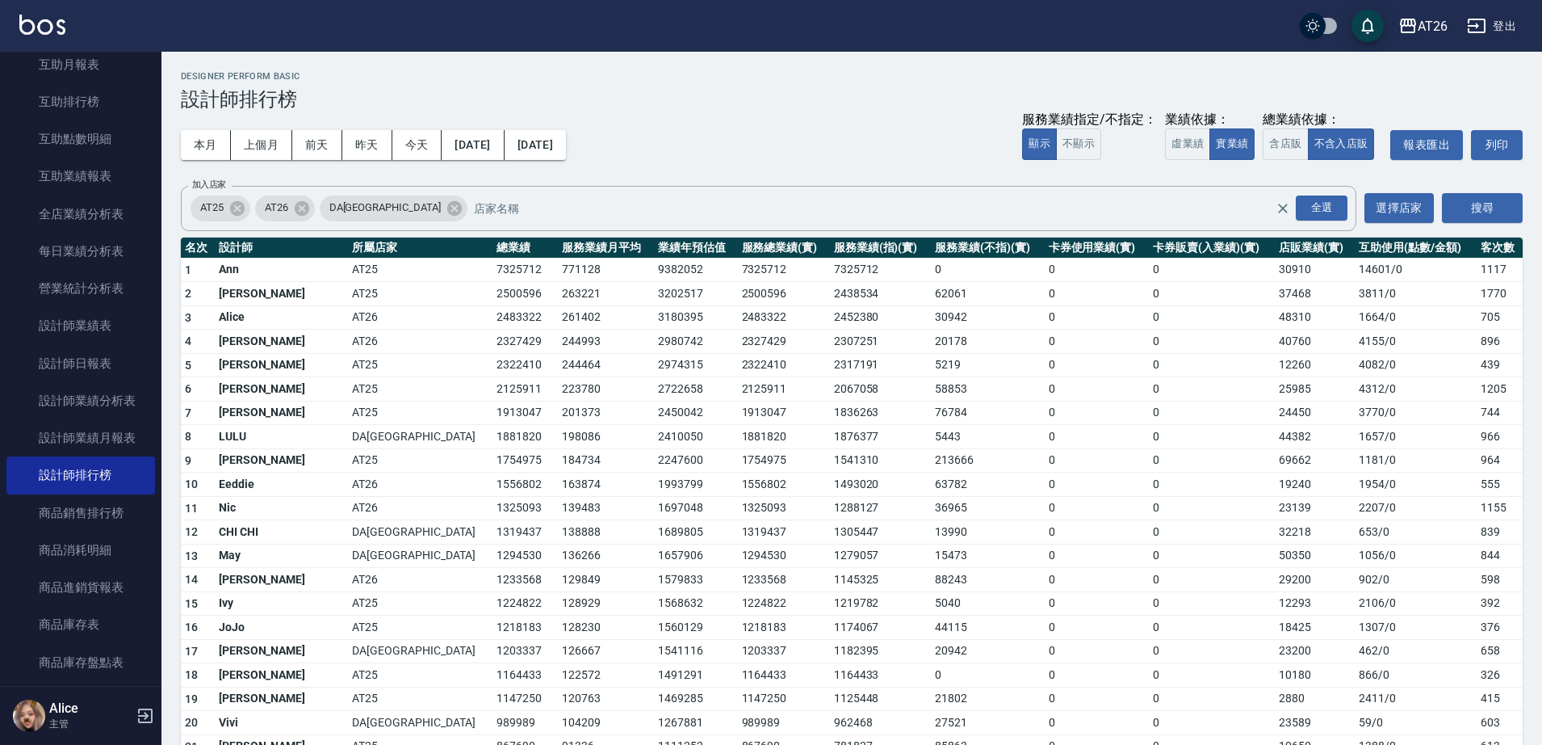
click at [183, 288] on td "2" at bounding box center [198, 294] width 34 height 24
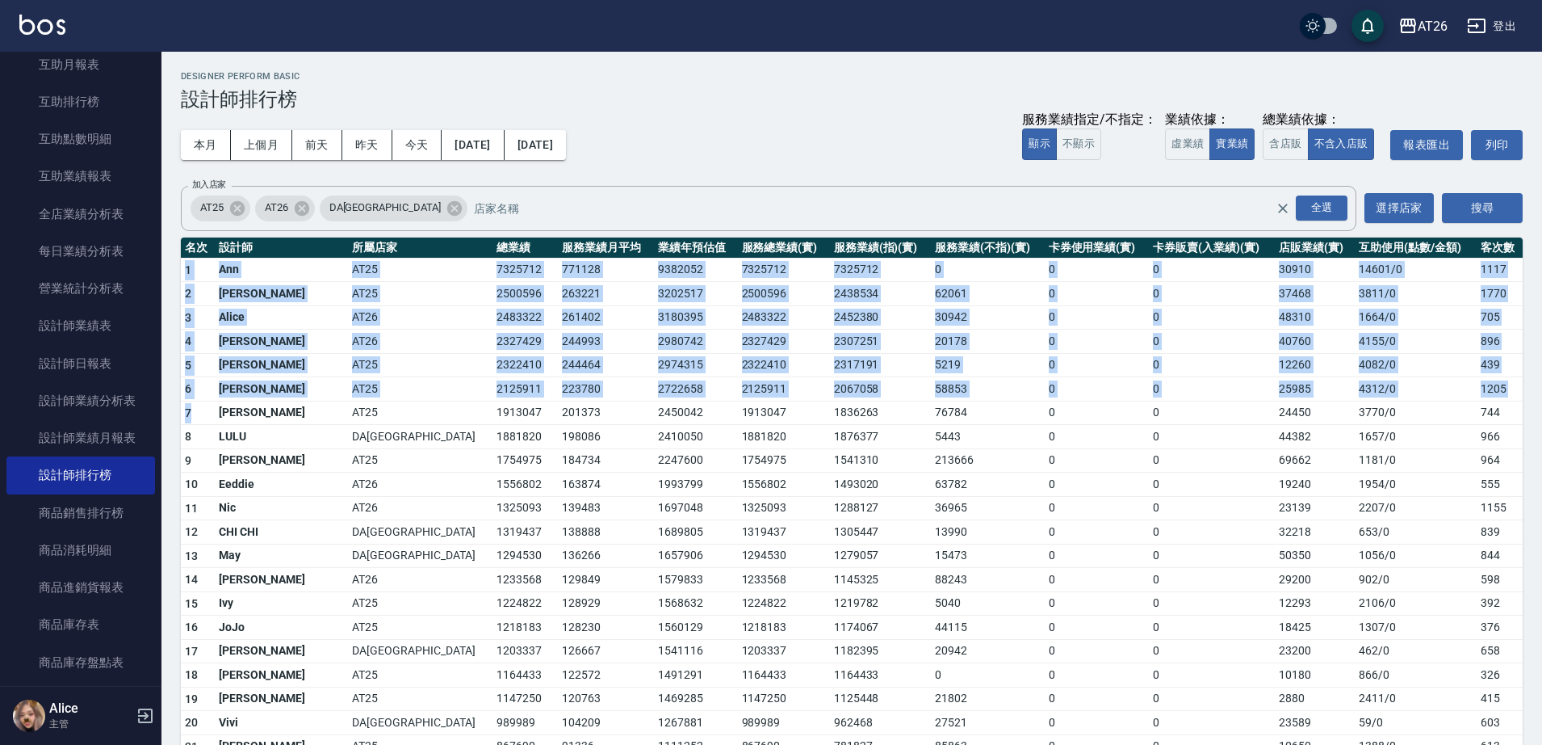
drag, startPoint x: 182, startPoint y: 269, endPoint x: 199, endPoint y: 403, distance: 135.2
click at [200, 373] on td "5" at bounding box center [198, 365] width 34 height 24
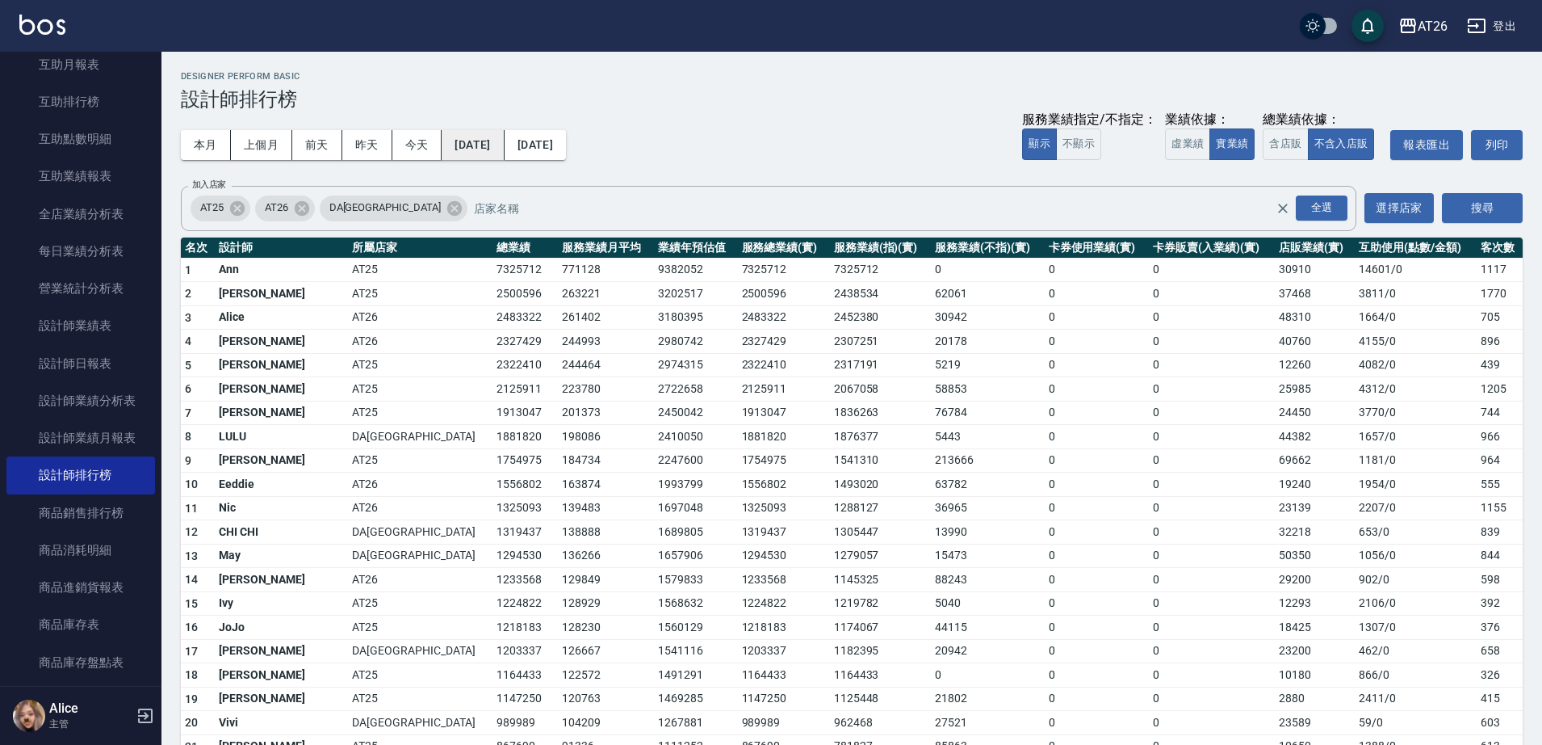
click at [468, 153] on button "2025/01/01" at bounding box center [473, 145] width 62 height 30
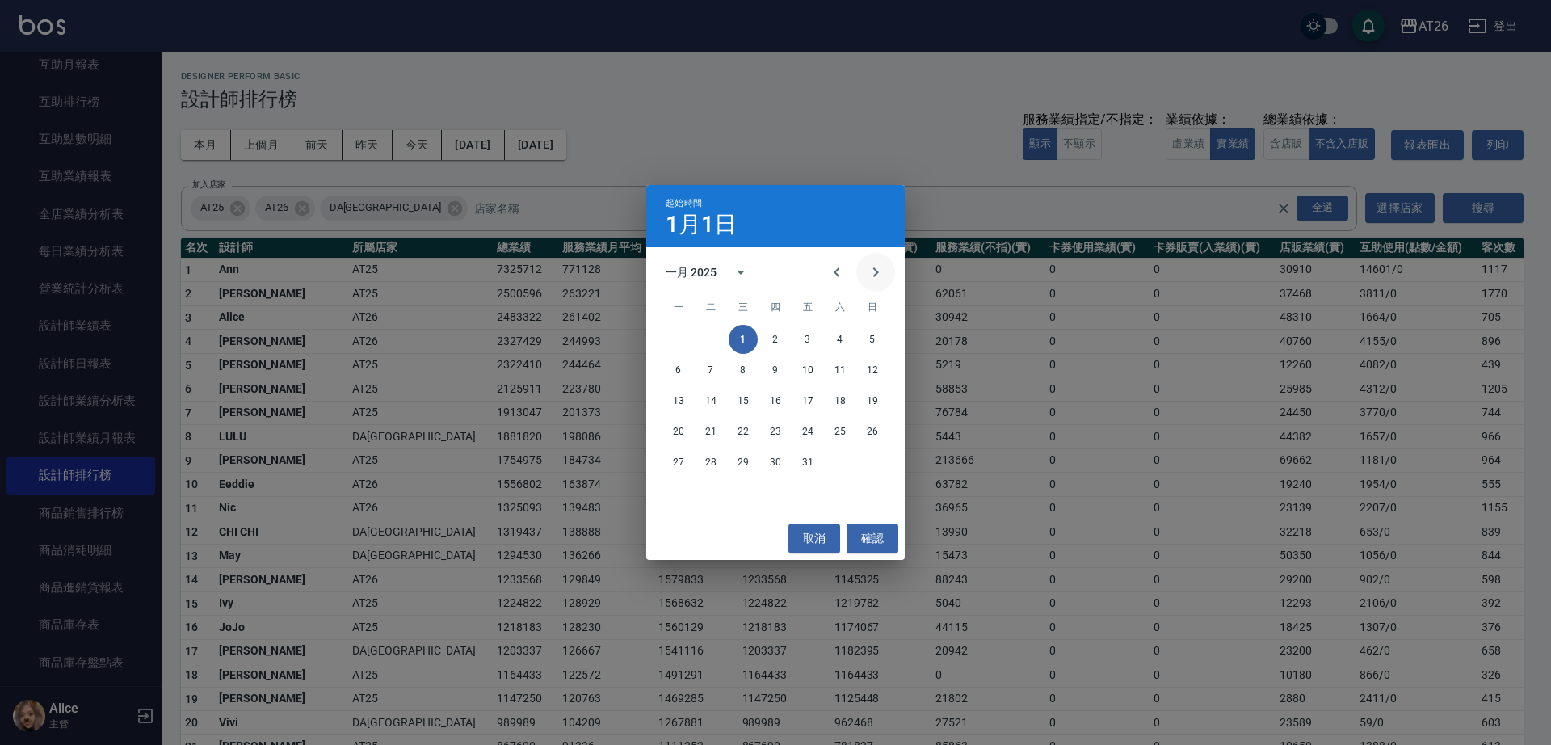
click at [870, 262] on button "Next month" at bounding box center [875, 272] width 39 height 39
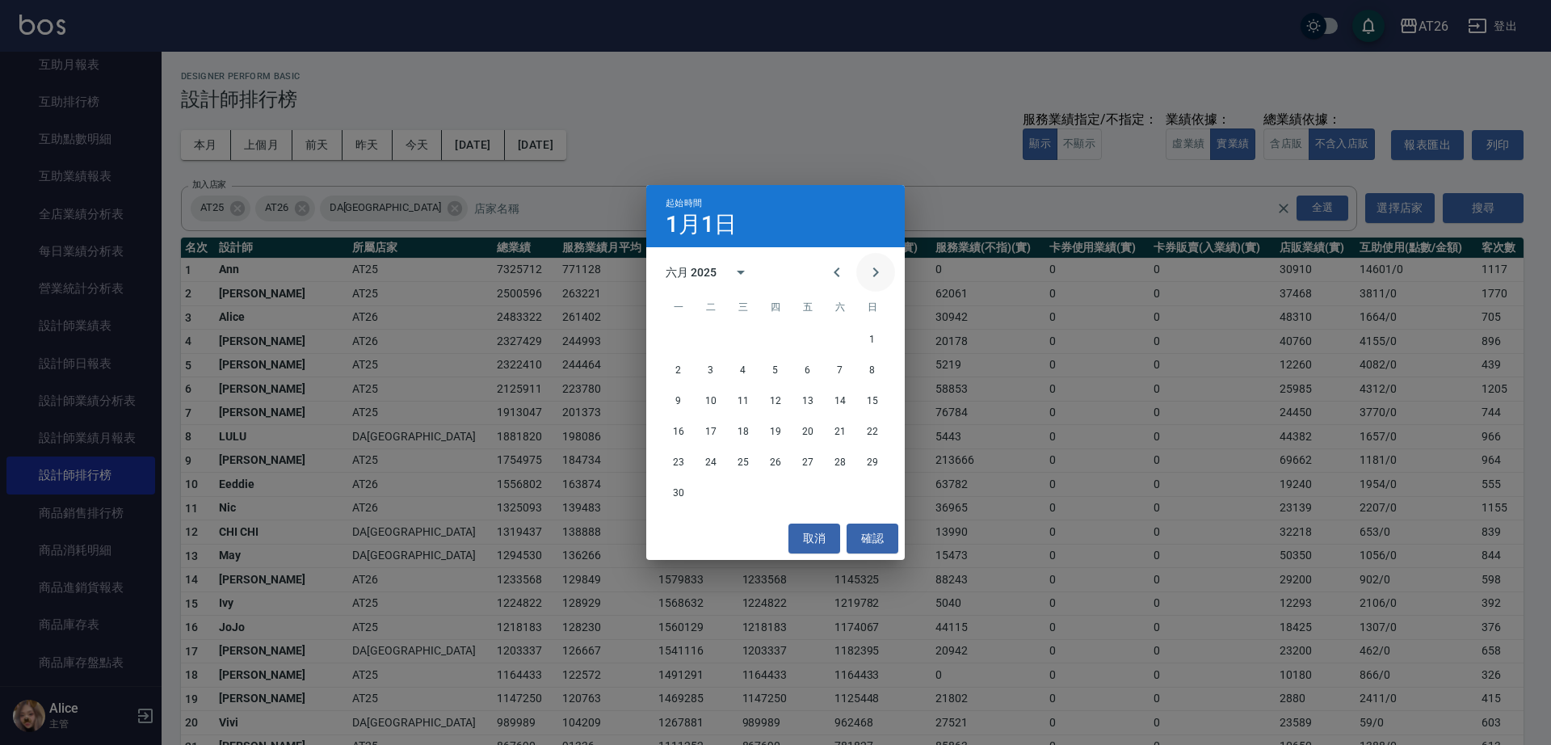
click at [870, 262] on button "Next month" at bounding box center [875, 272] width 39 height 39
click at [837, 272] on icon "Previous month" at bounding box center [836, 271] width 19 height 19
click at [864, 273] on button "Next month" at bounding box center [875, 272] width 39 height 39
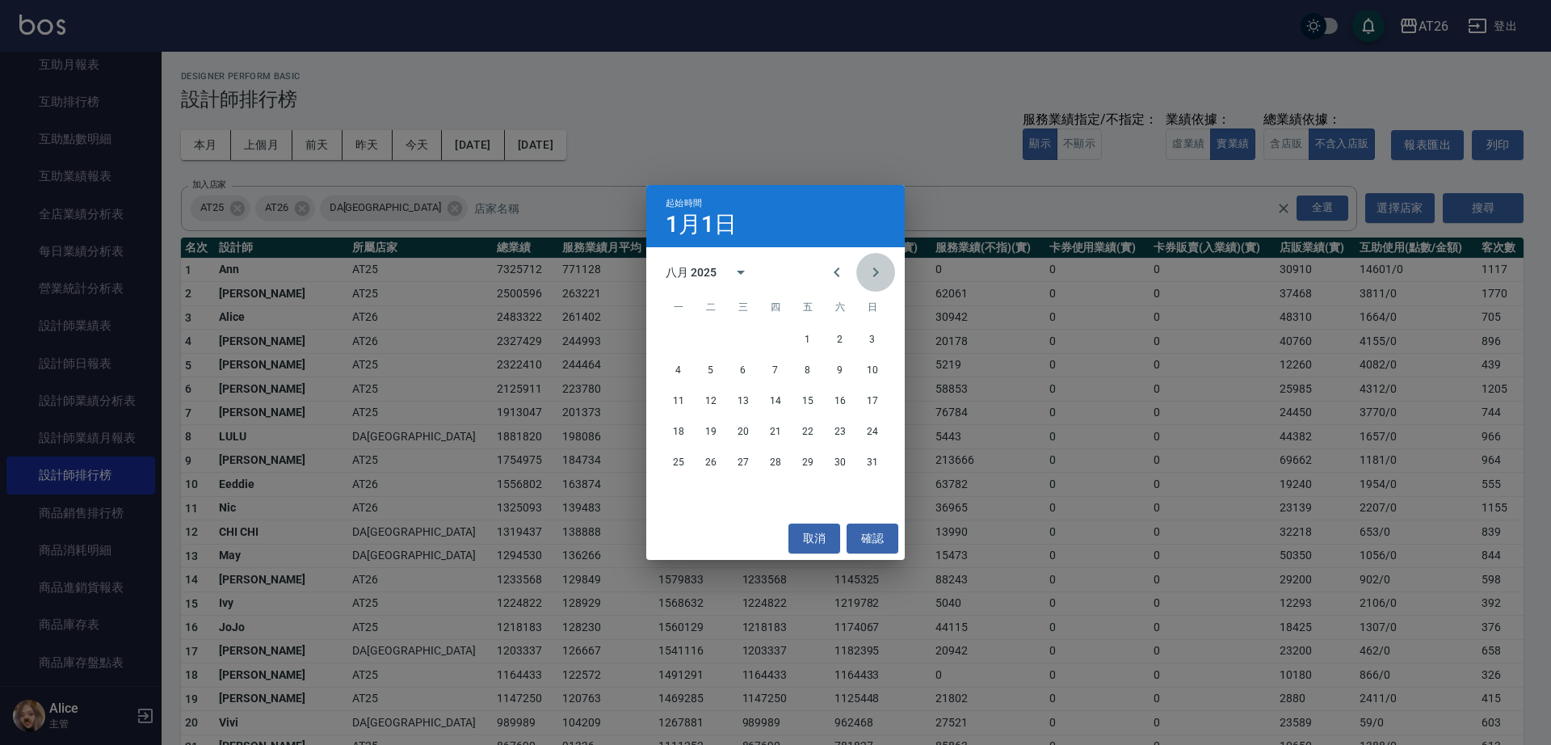
click at [864, 273] on button "Next month" at bounding box center [875, 272] width 39 height 39
click at [837, 272] on icon "Previous month" at bounding box center [836, 271] width 19 height 19
click at [744, 343] on button "1" at bounding box center [742, 339] width 29 height 29
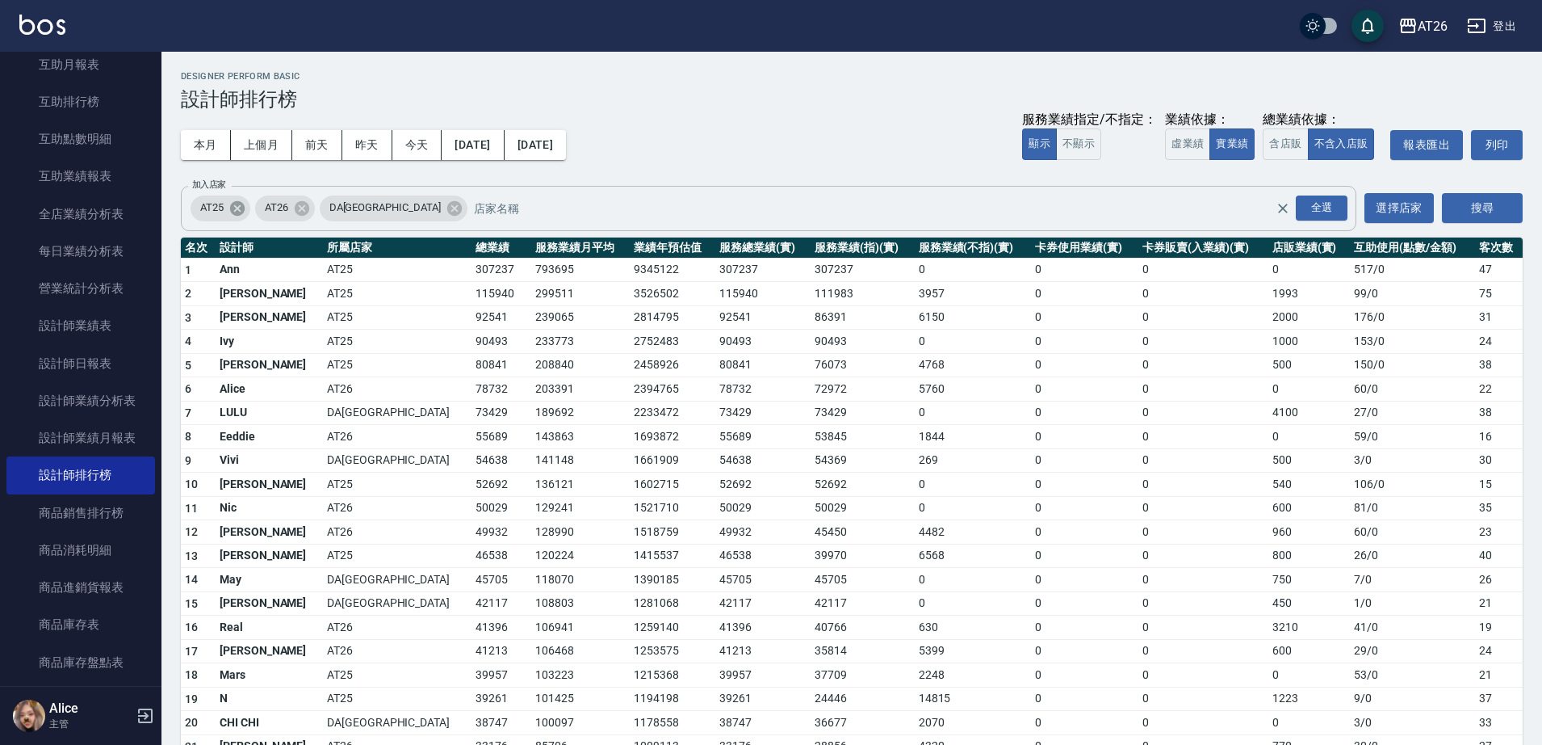
click at [241, 207] on icon at bounding box center [237, 207] width 15 height 15
click at [381, 208] on icon at bounding box center [390, 208] width 18 height 18
click at [1326, 200] on div "全選" at bounding box center [1322, 207] width 52 height 25
click at [447, 207] on icon at bounding box center [454, 207] width 15 height 15
click at [241, 211] on icon at bounding box center [237, 207] width 15 height 15
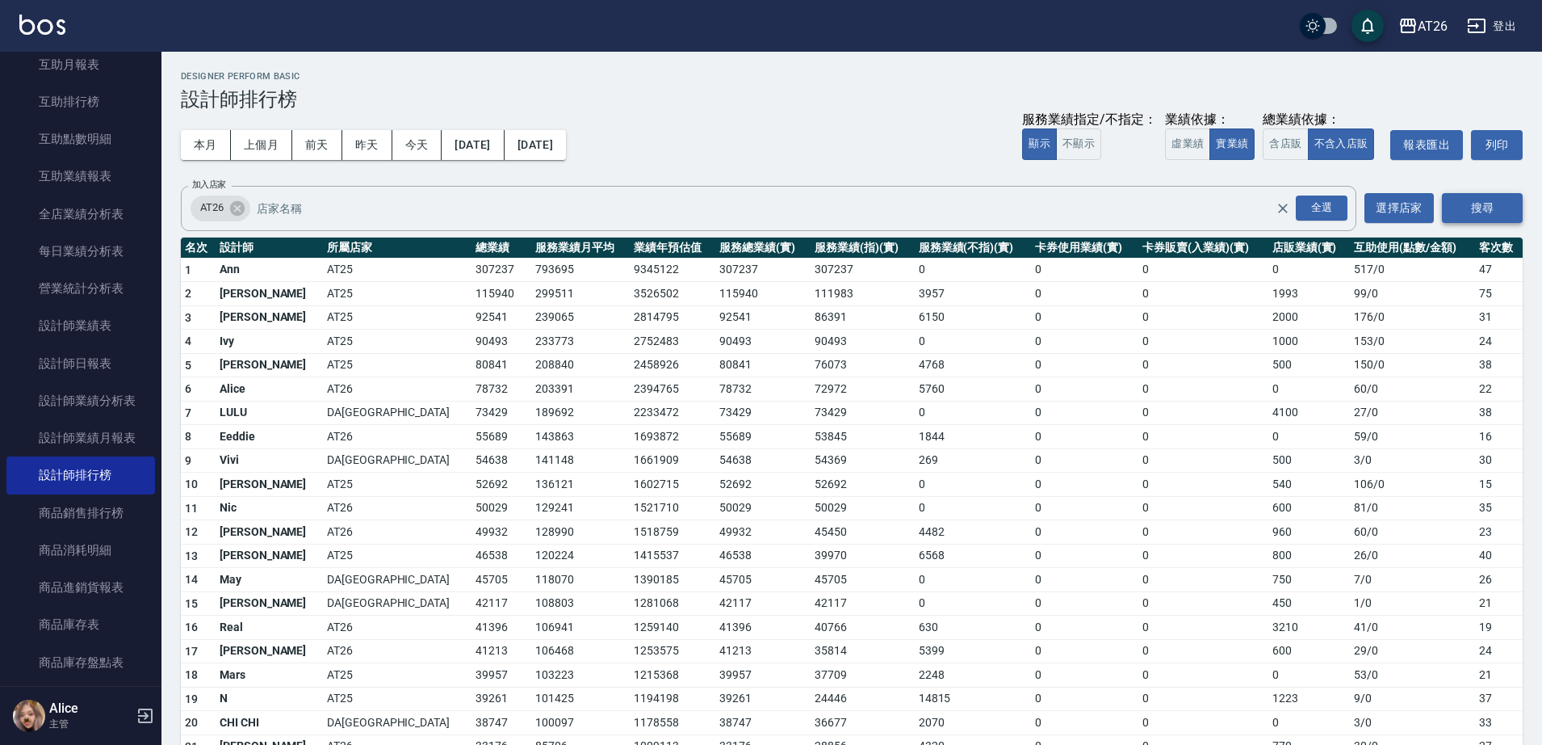
click at [1446, 208] on button "搜尋" at bounding box center [1482, 208] width 81 height 30
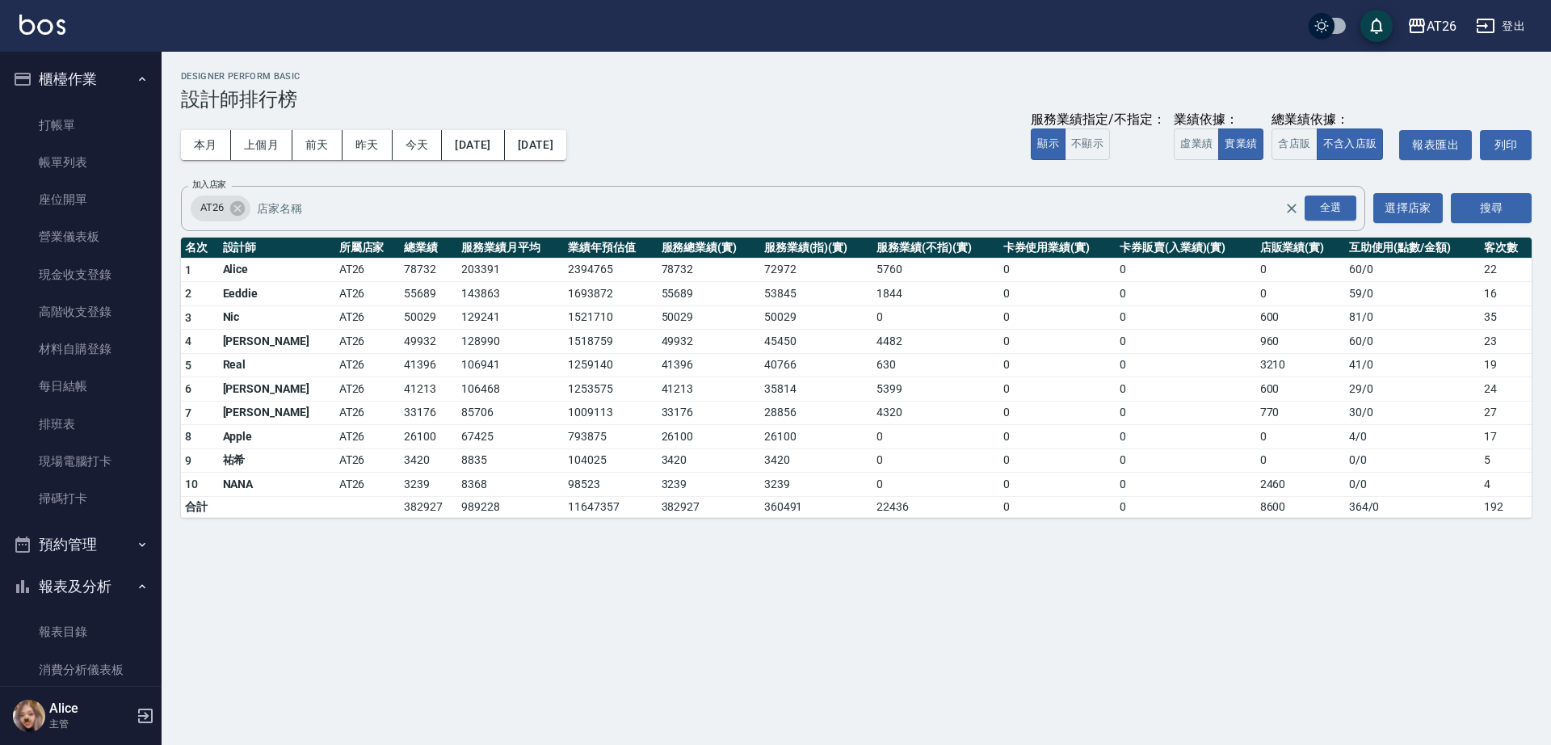
click at [94, 590] on button "報表及分析" at bounding box center [80, 586] width 149 height 42
click at [90, 168] on link "帳單列表" at bounding box center [80, 162] width 149 height 37
